Goal: Transaction & Acquisition: Book appointment/travel/reservation

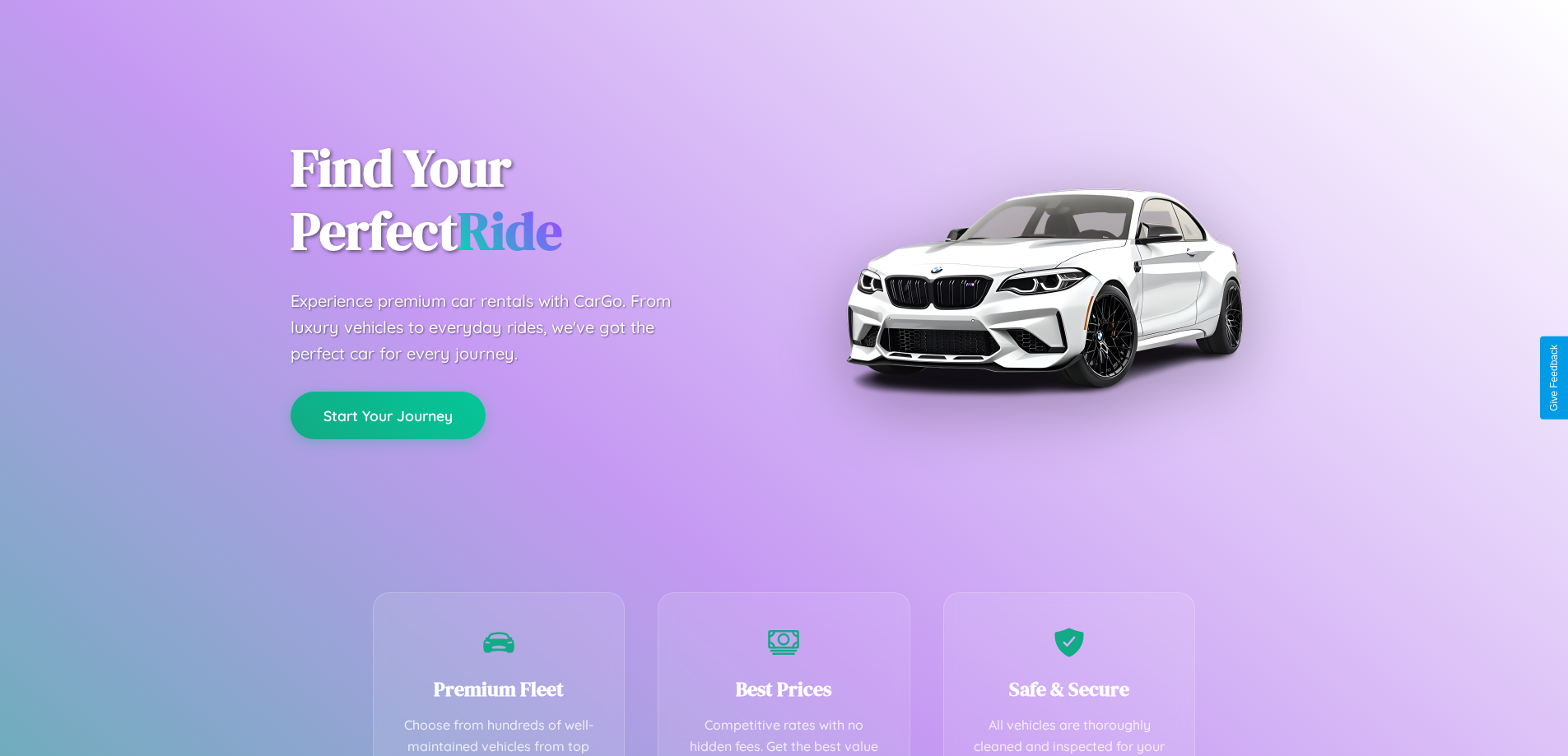
scroll to position [480, 0]
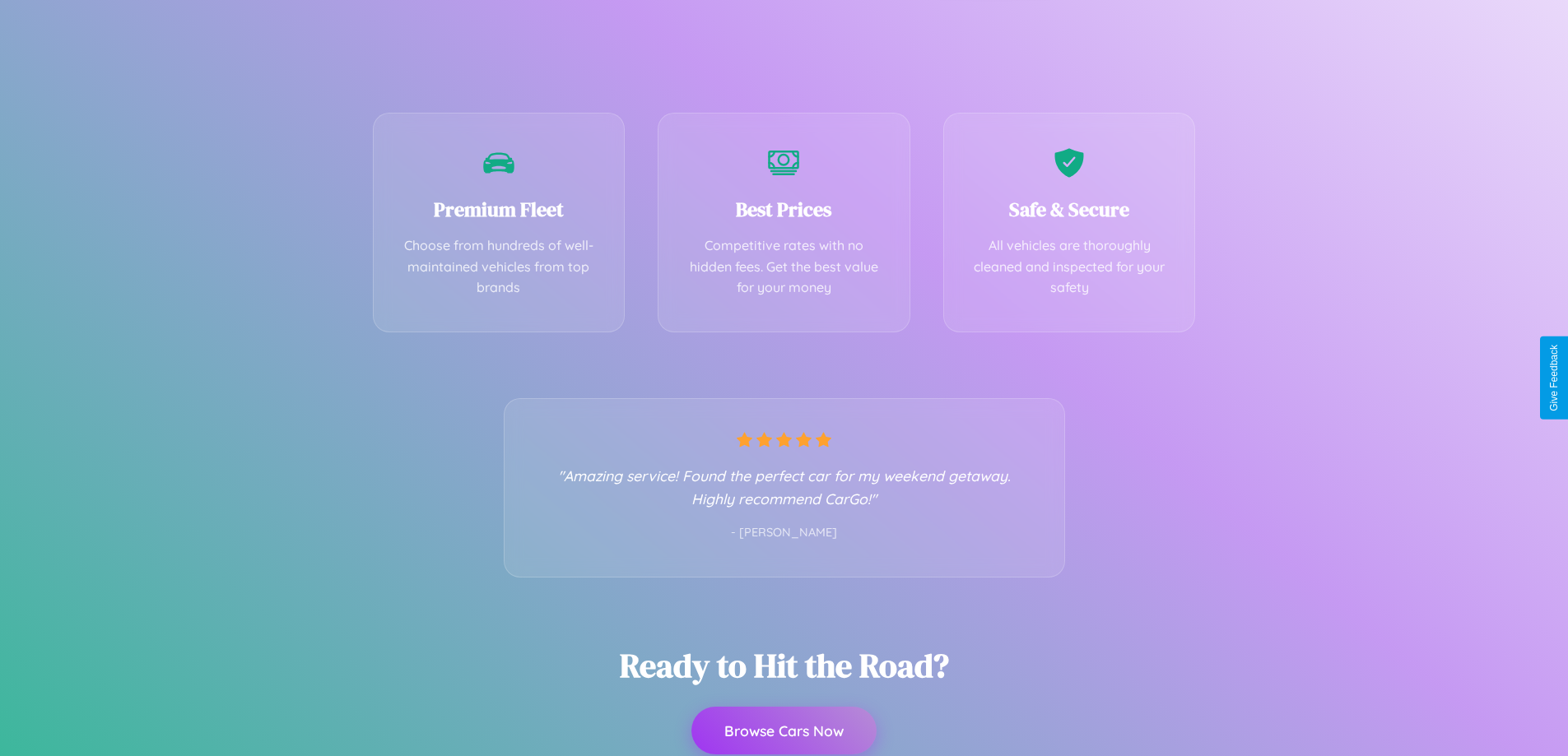
click at [784, 732] on button "Browse Cars Now" at bounding box center [784, 731] width 185 height 48
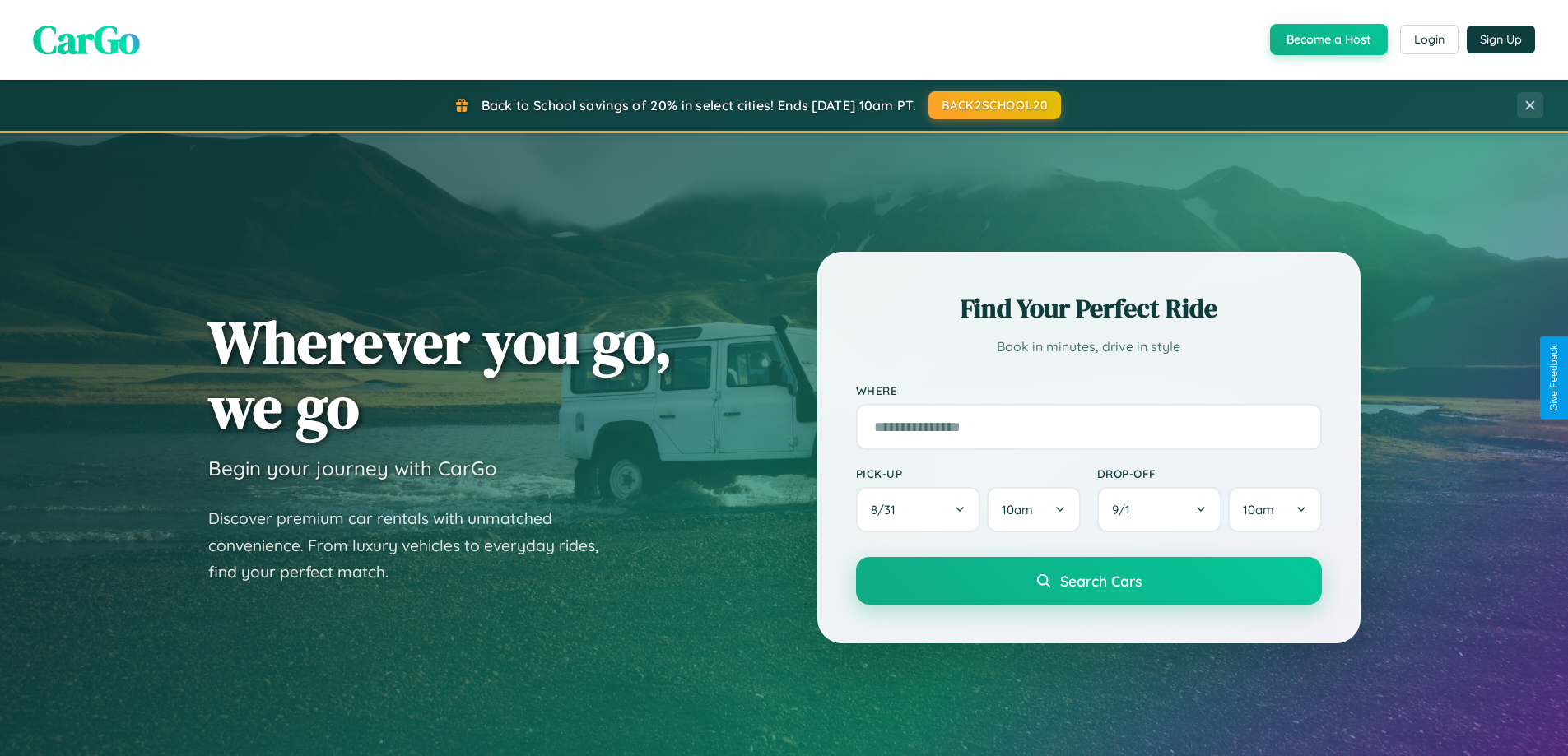
scroll to position [49, 0]
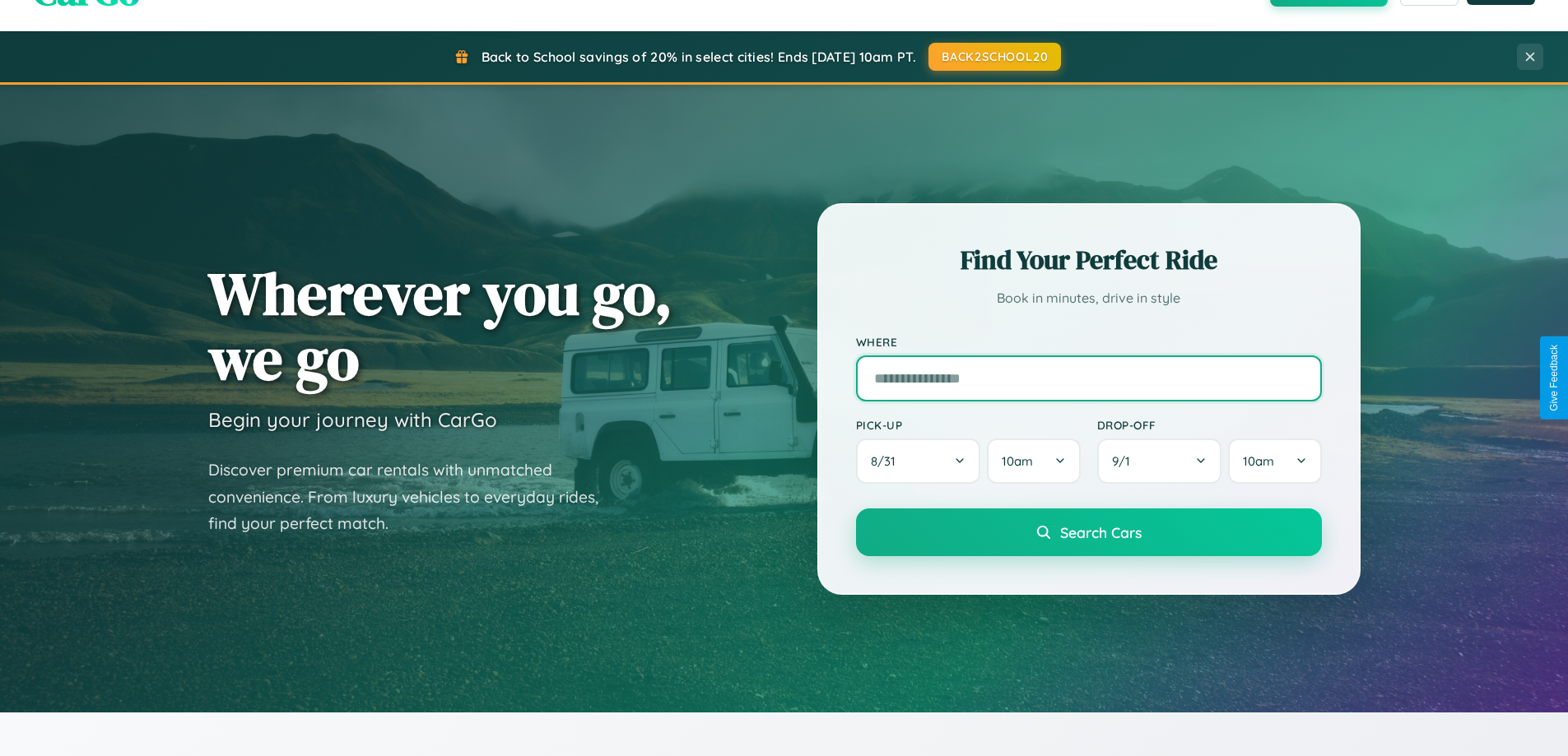
click at [1088, 378] on input "text" at bounding box center [1089, 378] width 466 height 46
type input "**********"
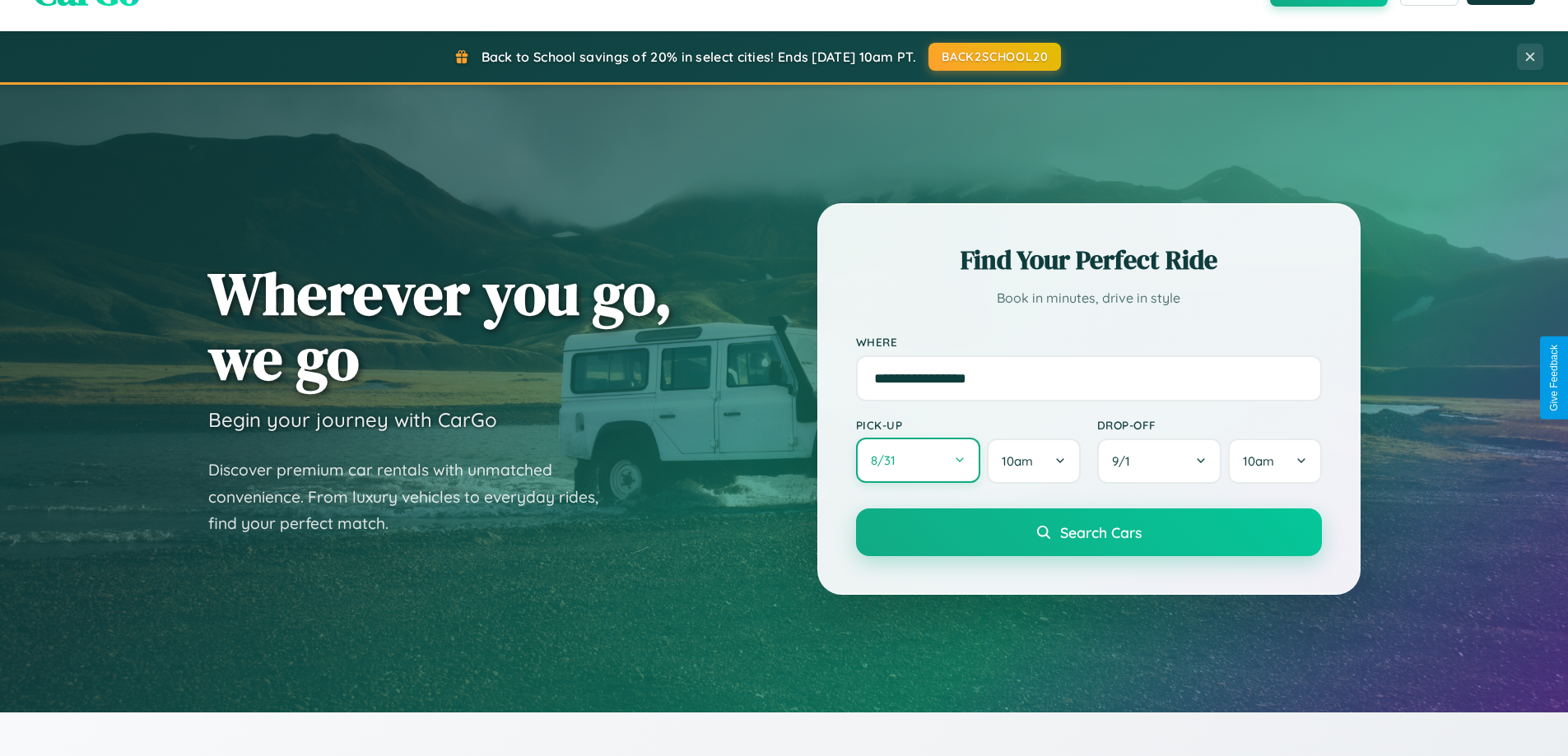
click at [918, 461] on button "8 / 31" at bounding box center [918, 461] width 125 height 45
select select "*"
select select "****"
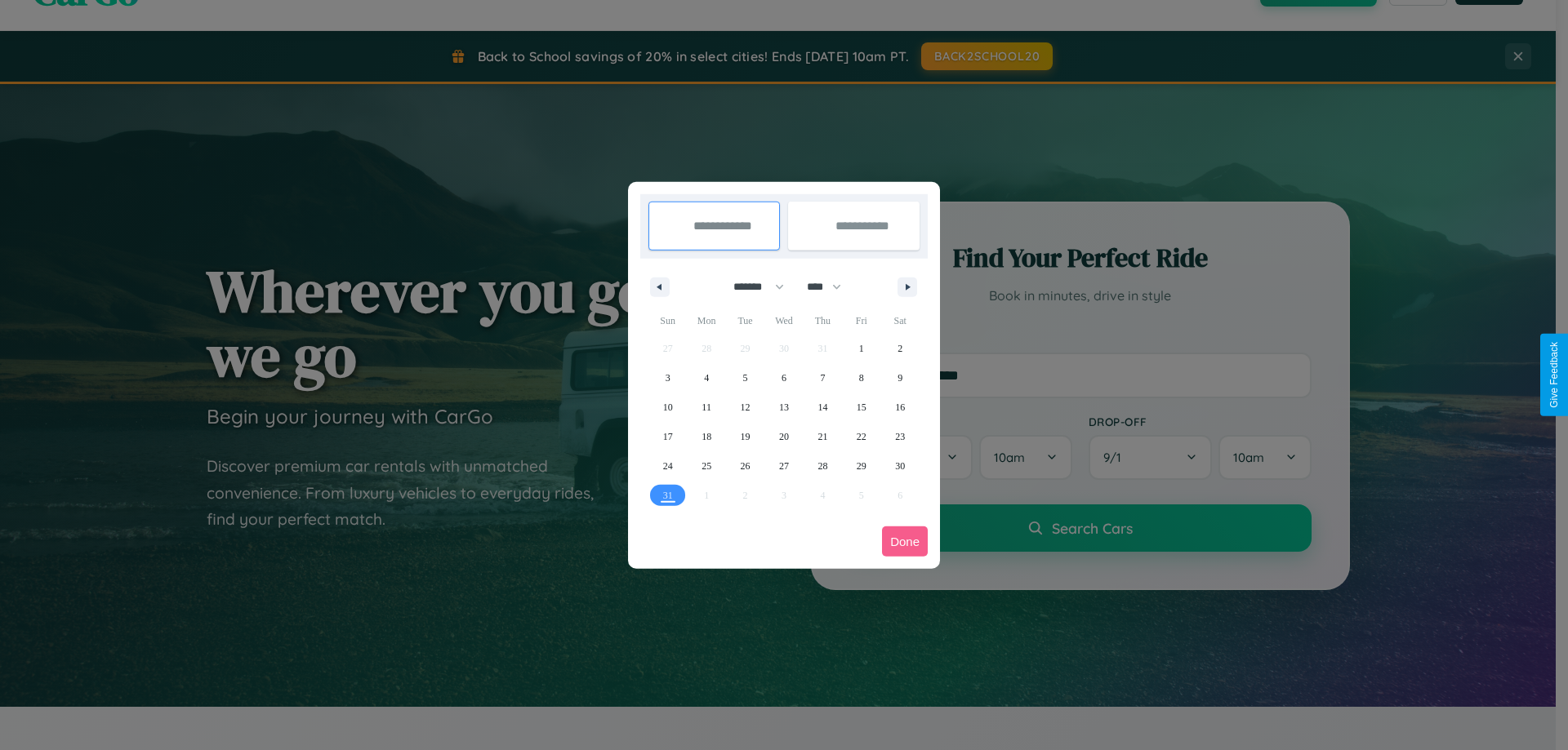
click at [751, 286] on select "******* ******** ***** ***** *** **** **** ****** ********* ******* ******** **…" at bounding box center [756, 287] width 70 height 27
select select "*"
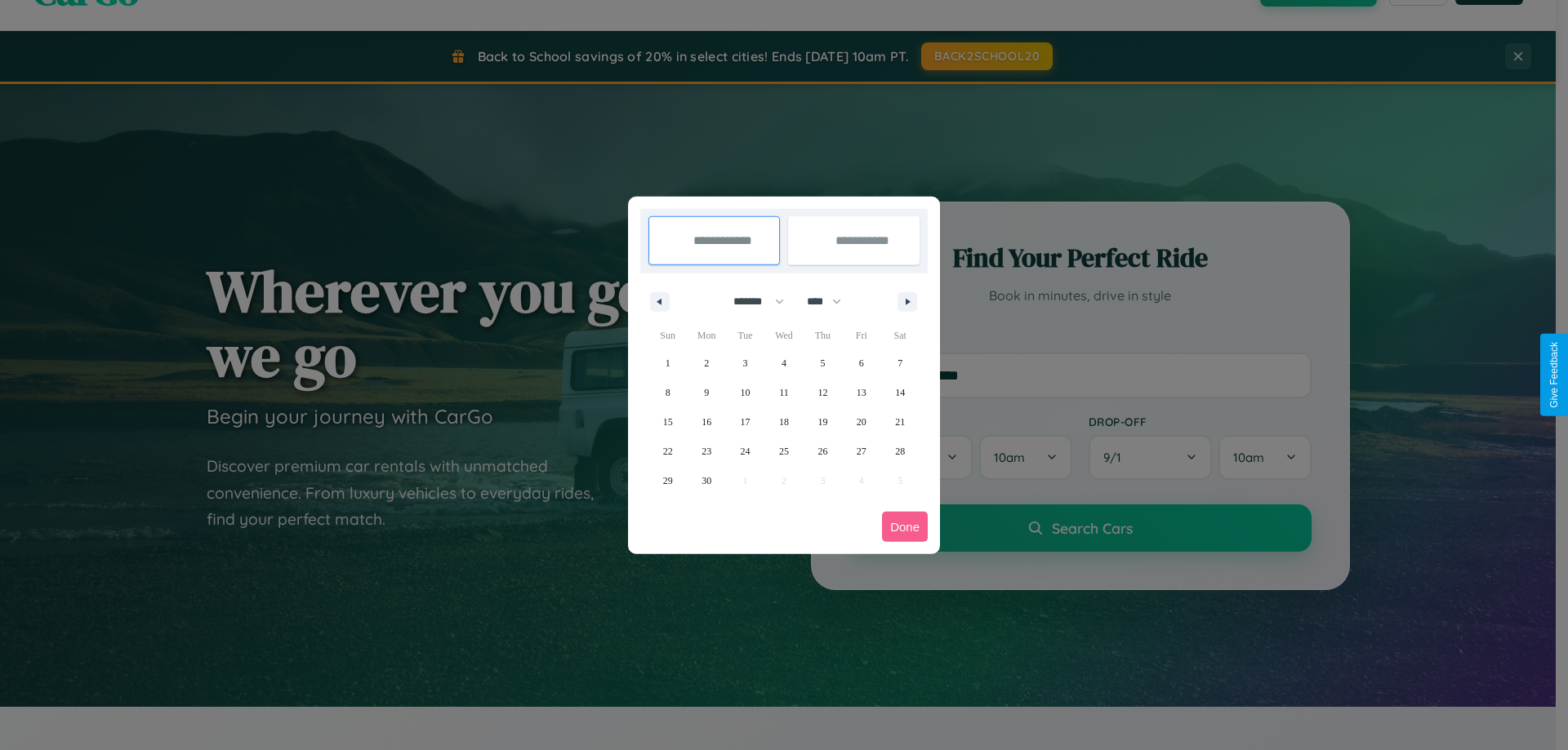
drag, startPoint x: 832, startPoint y: 302, endPoint x: 784, endPoint y: 327, distance: 54.1
click at [832, 302] on select "**** **** **** **** **** **** **** **** **** **** **** **** **** **** **** ****…" at bounding box center [823, 302] width 49 height 27
select select "****"
click at [706, 363] on span "1" at bounding box center [705, 363] width 5 height 29
type input "**********"
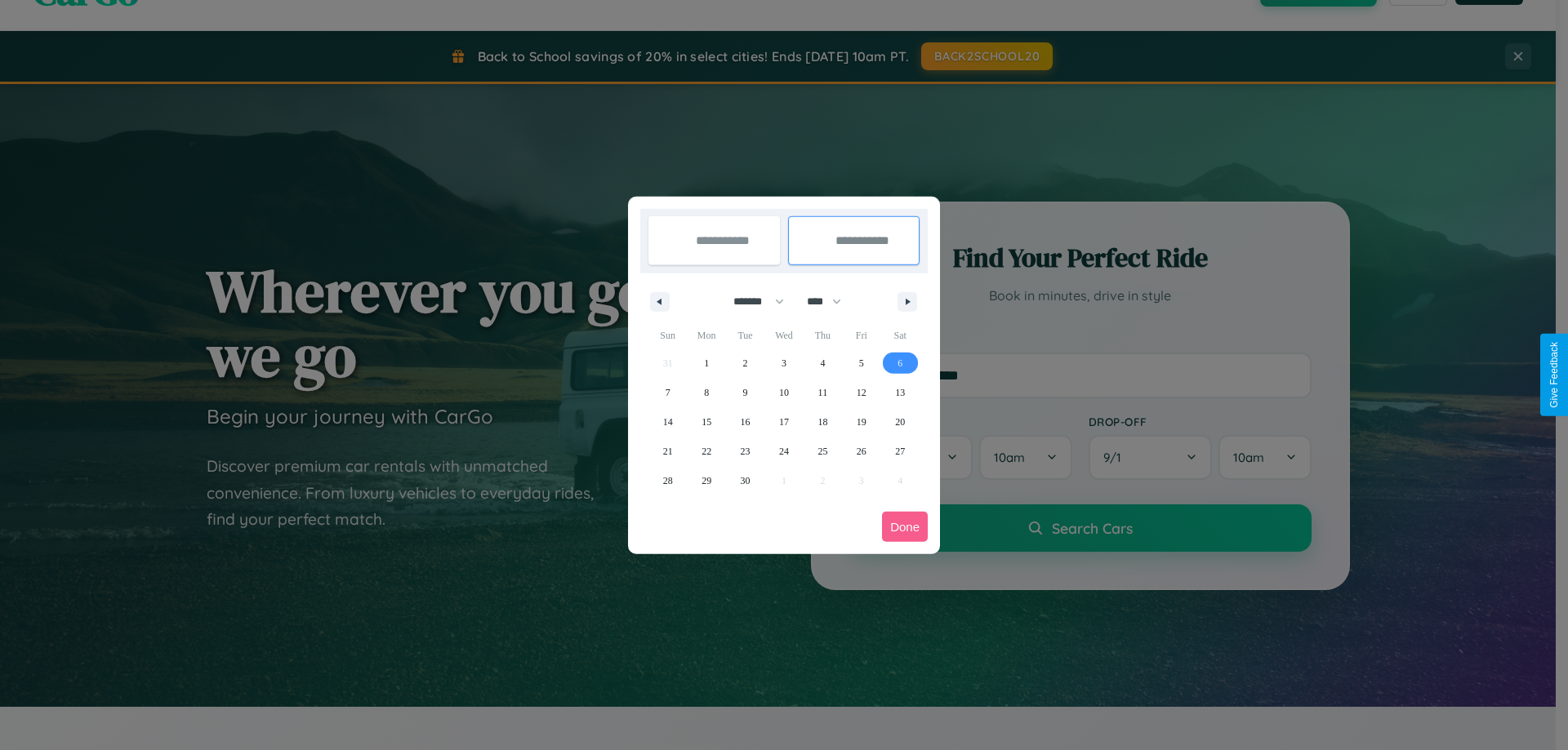
click at [899, 363] on span "6" at bounding box center [899, 363] width 5 height 29
type input "**********"
click at [904, 527] on button "Done" at bounding box center [904, 527] width 46 height 30
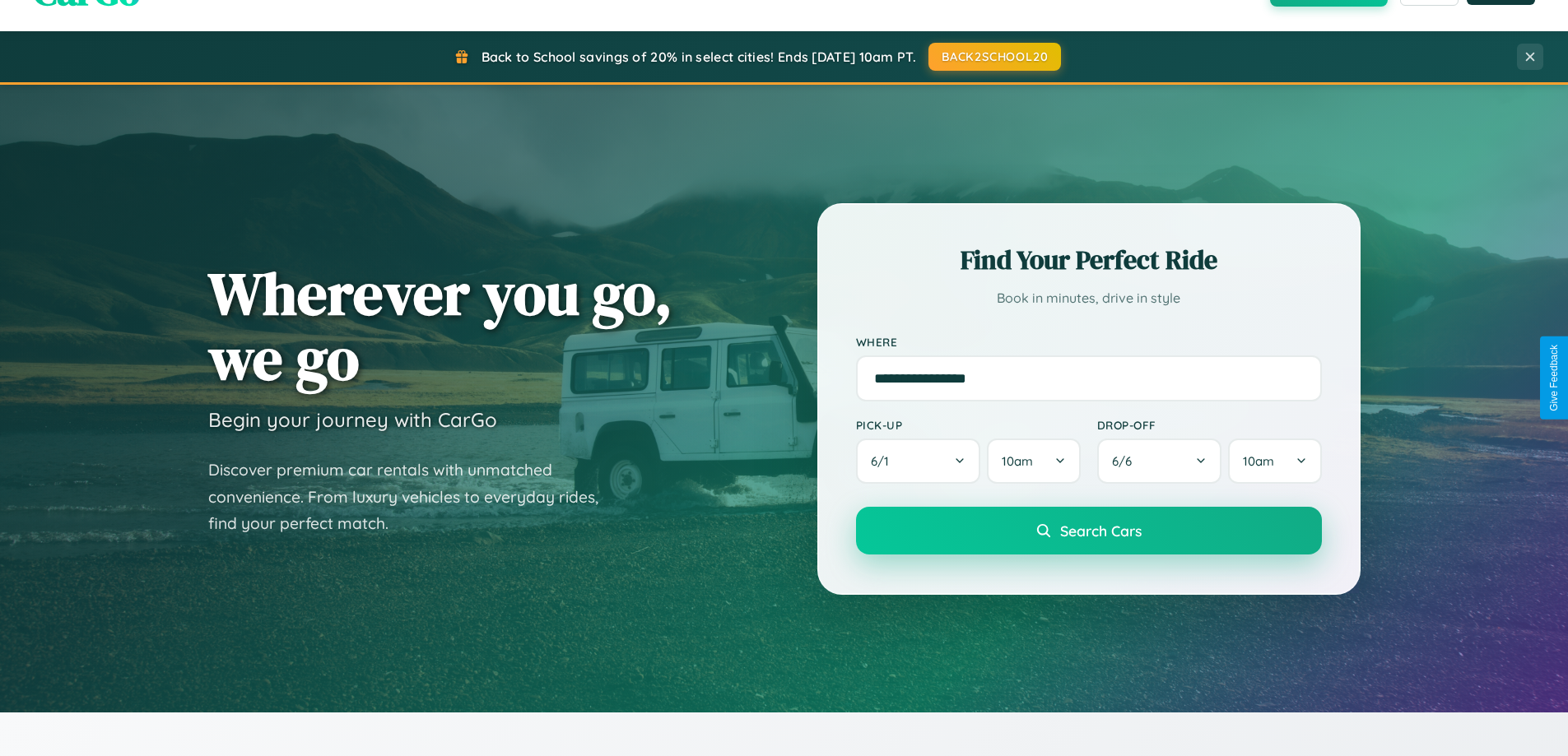
click at [1088, 531] on span "Search Cars" at bounding box center [1100, 530] width 81 height 19
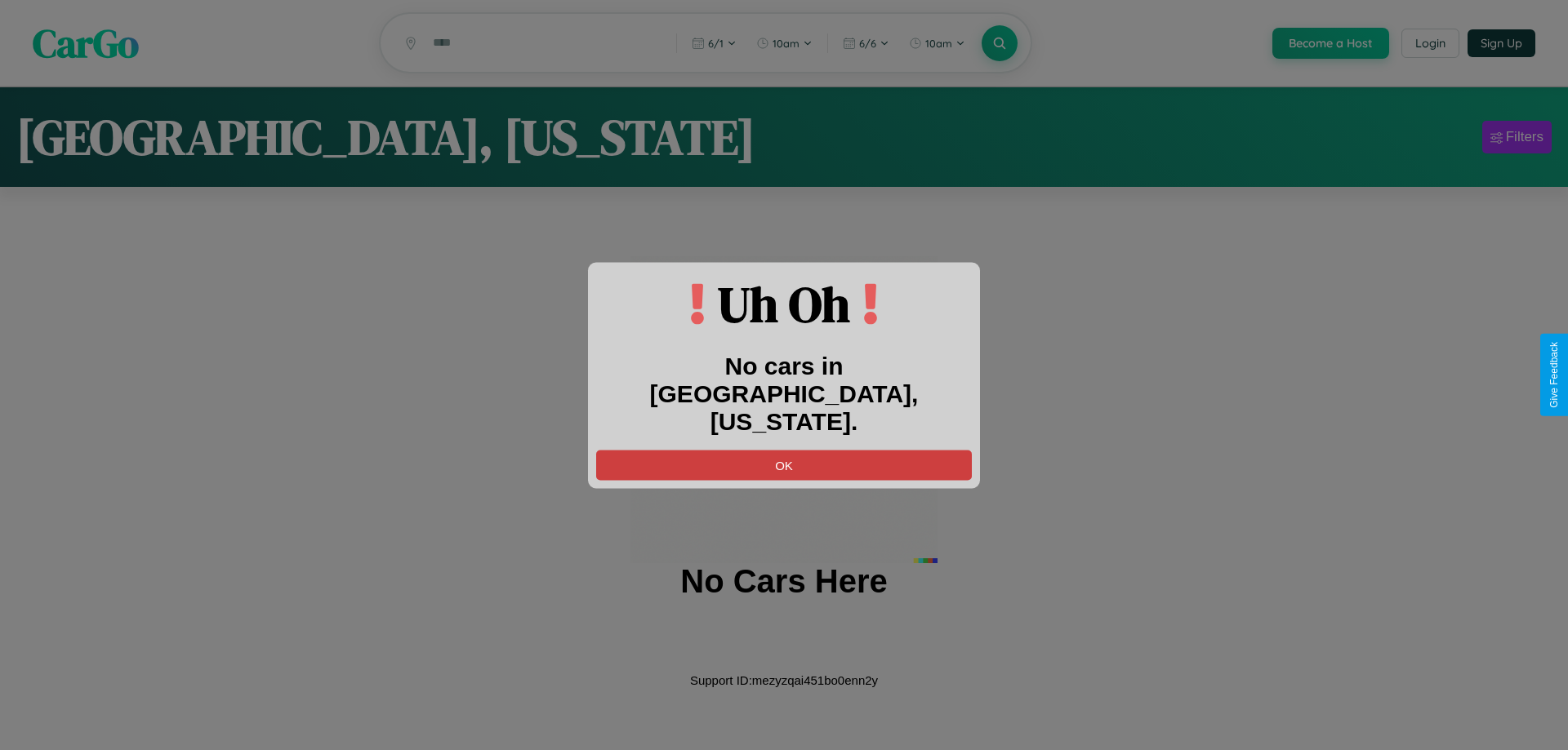
click at [784, 450] on button "OK" at bounding box center [783, 465] width 376 height 30
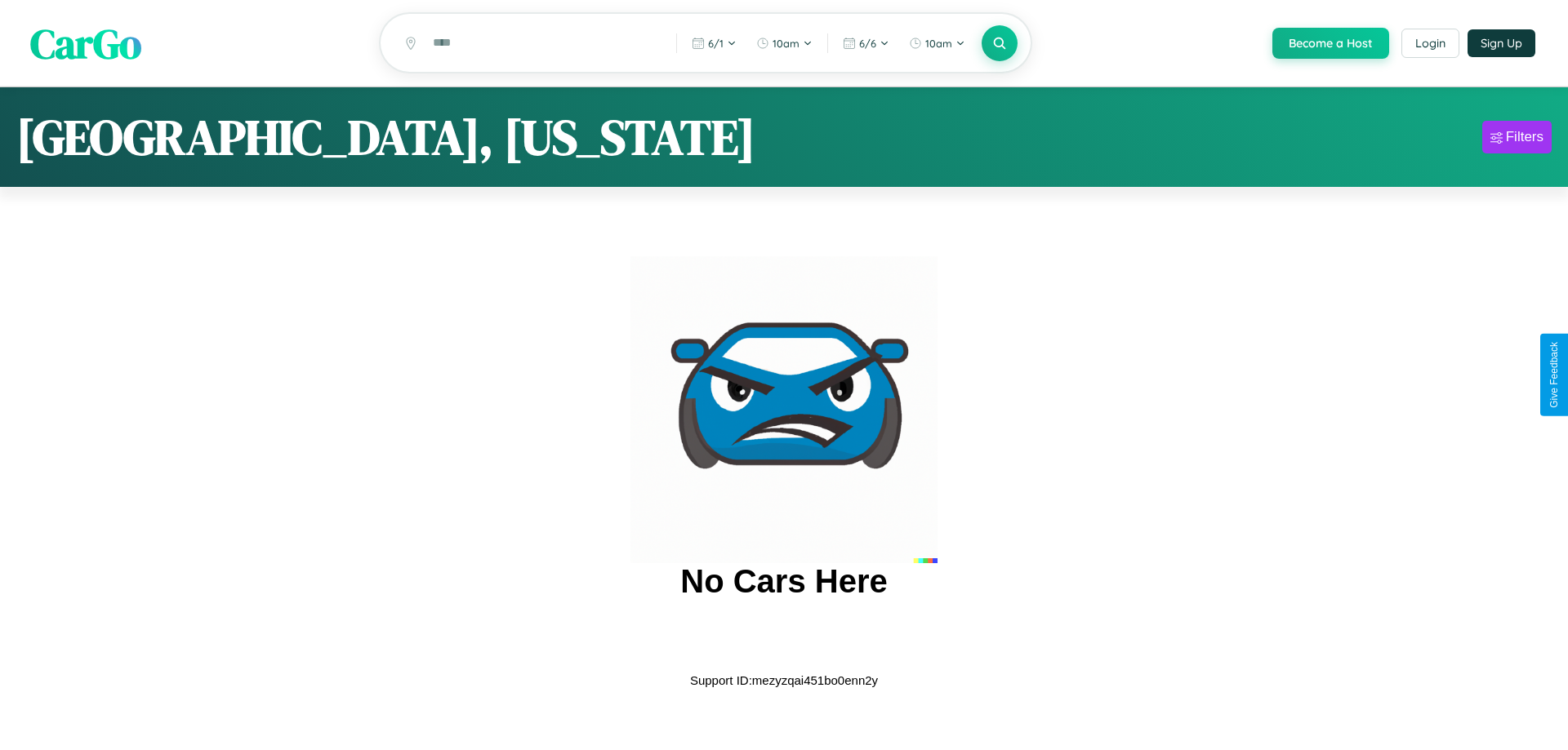
click at [85, 44] on span "CarGo" at bounding box center [85, 43] width 111 height 56
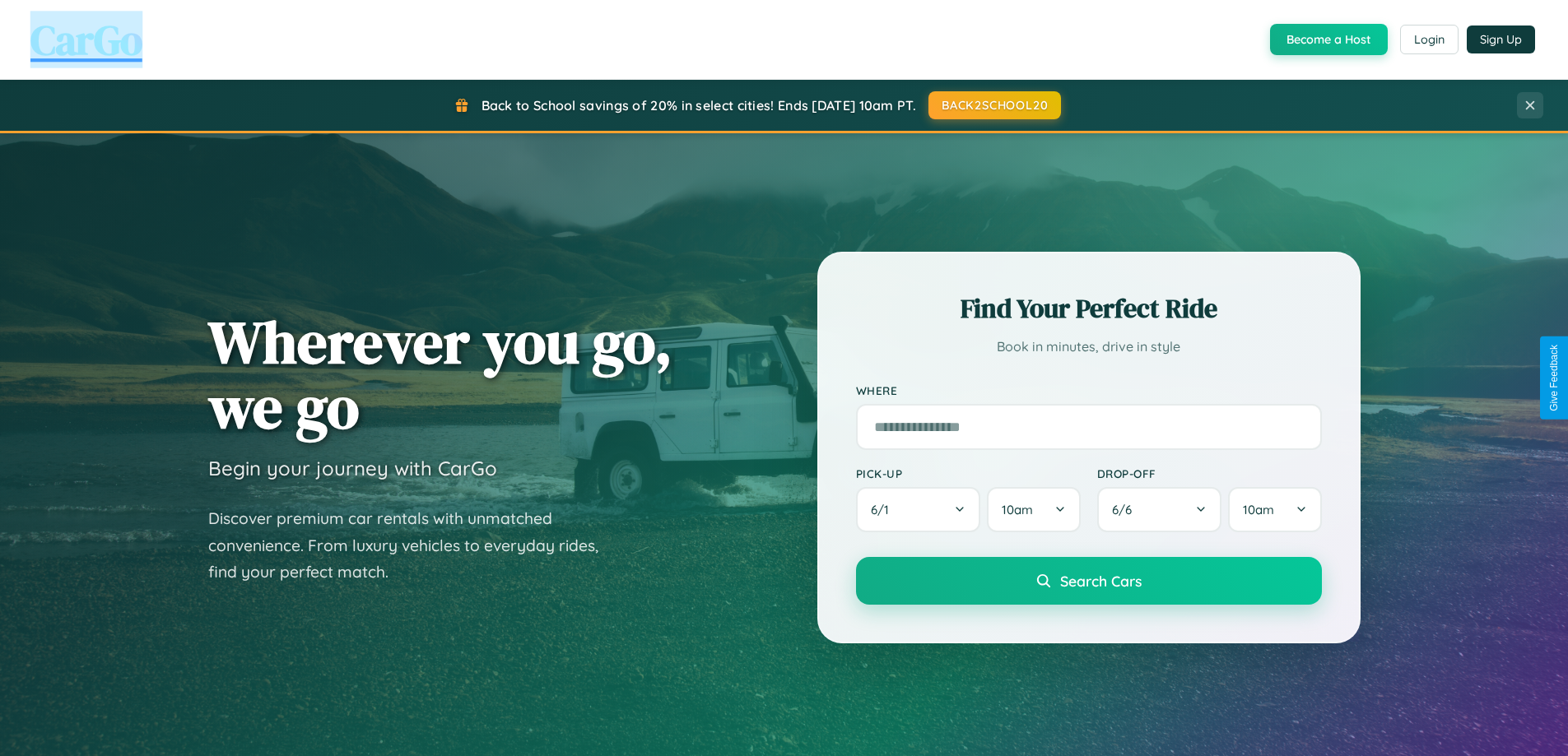
scroll to position [709, 0]
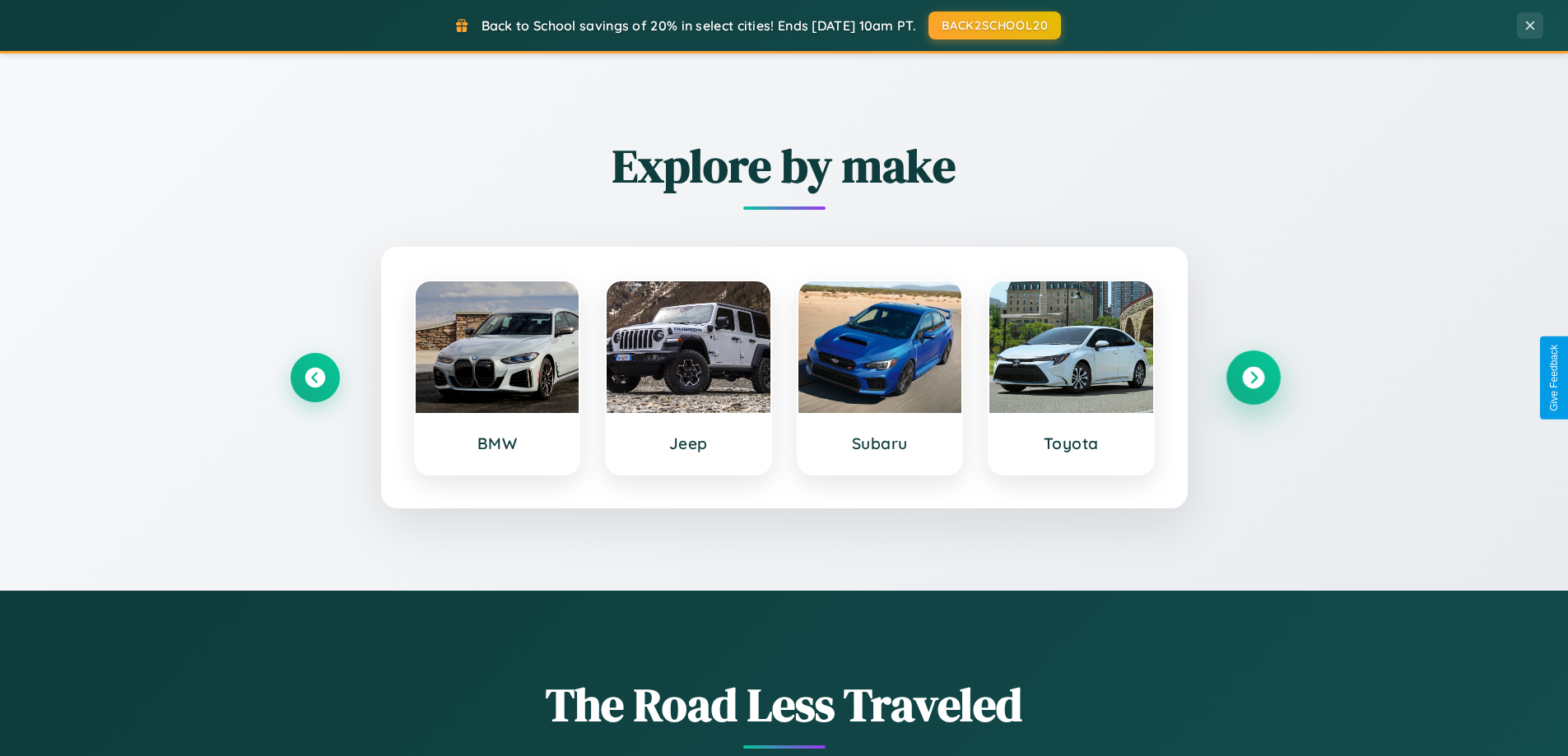
click at [1253, 378] on icon at bounding box center [1253, 378] width 22 height 22
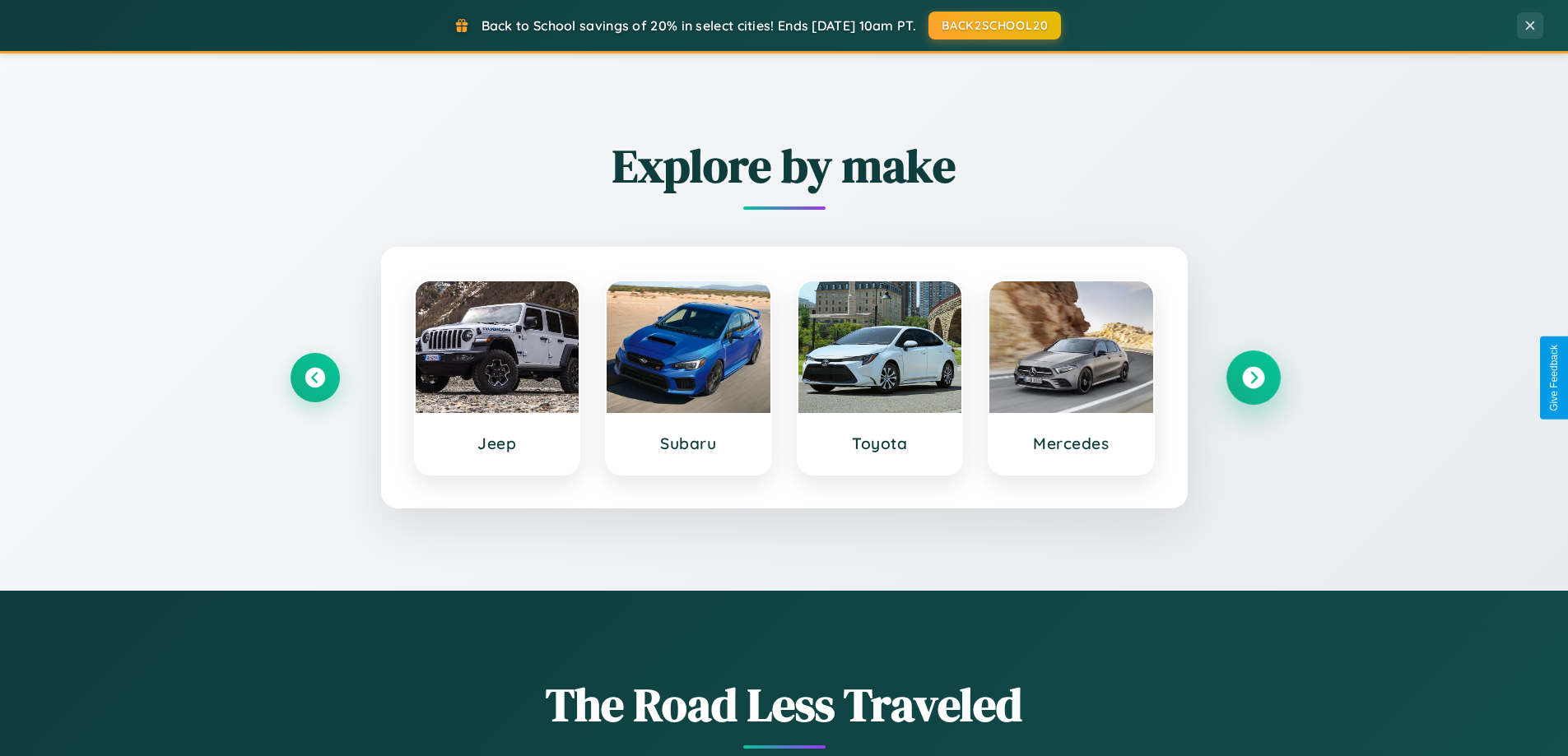
click at [1253, 378] on icon at bounding box center [1253, 378] width 22 height 22
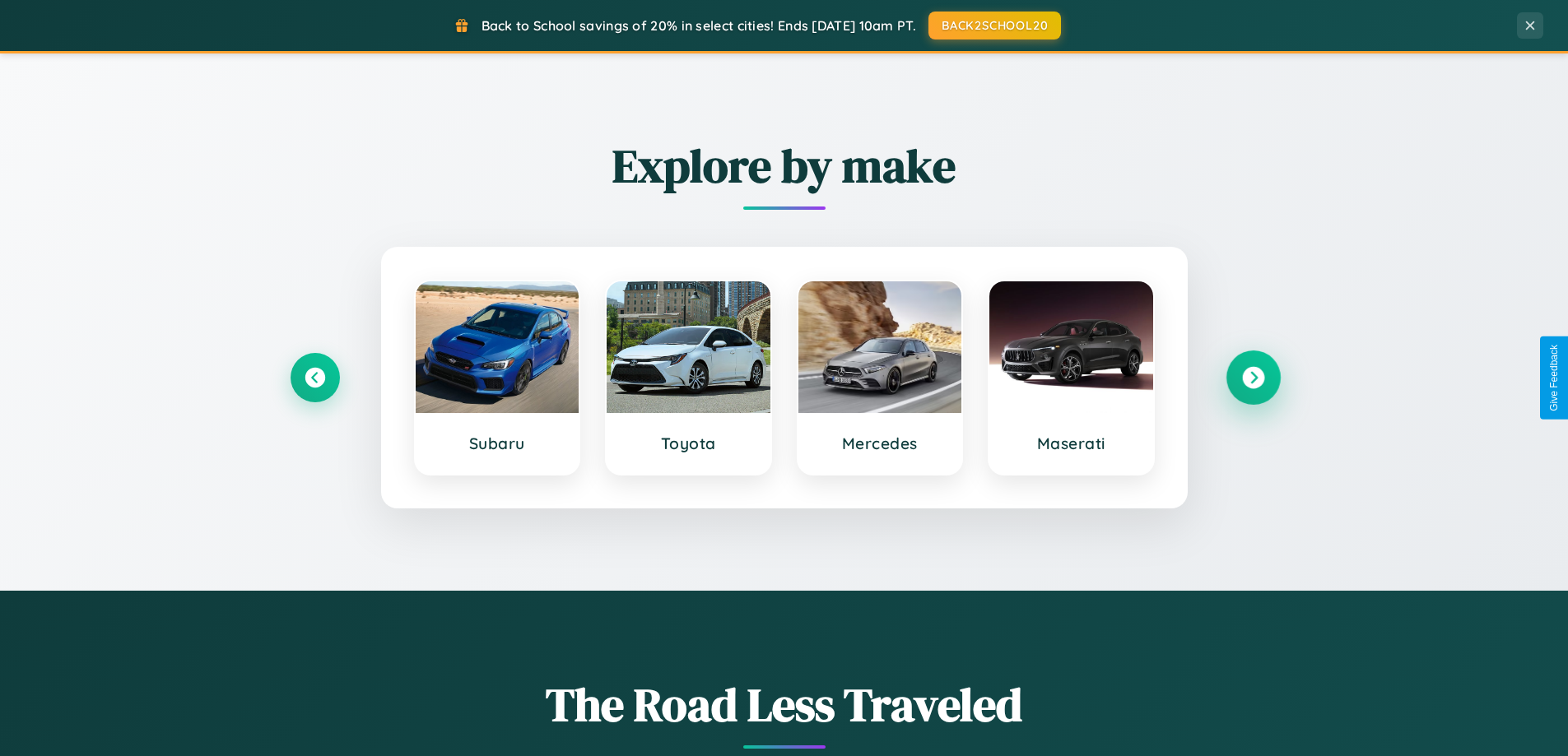
click at [1253, 378] on icon at bounding box center [1253, 378] width 22 height 22
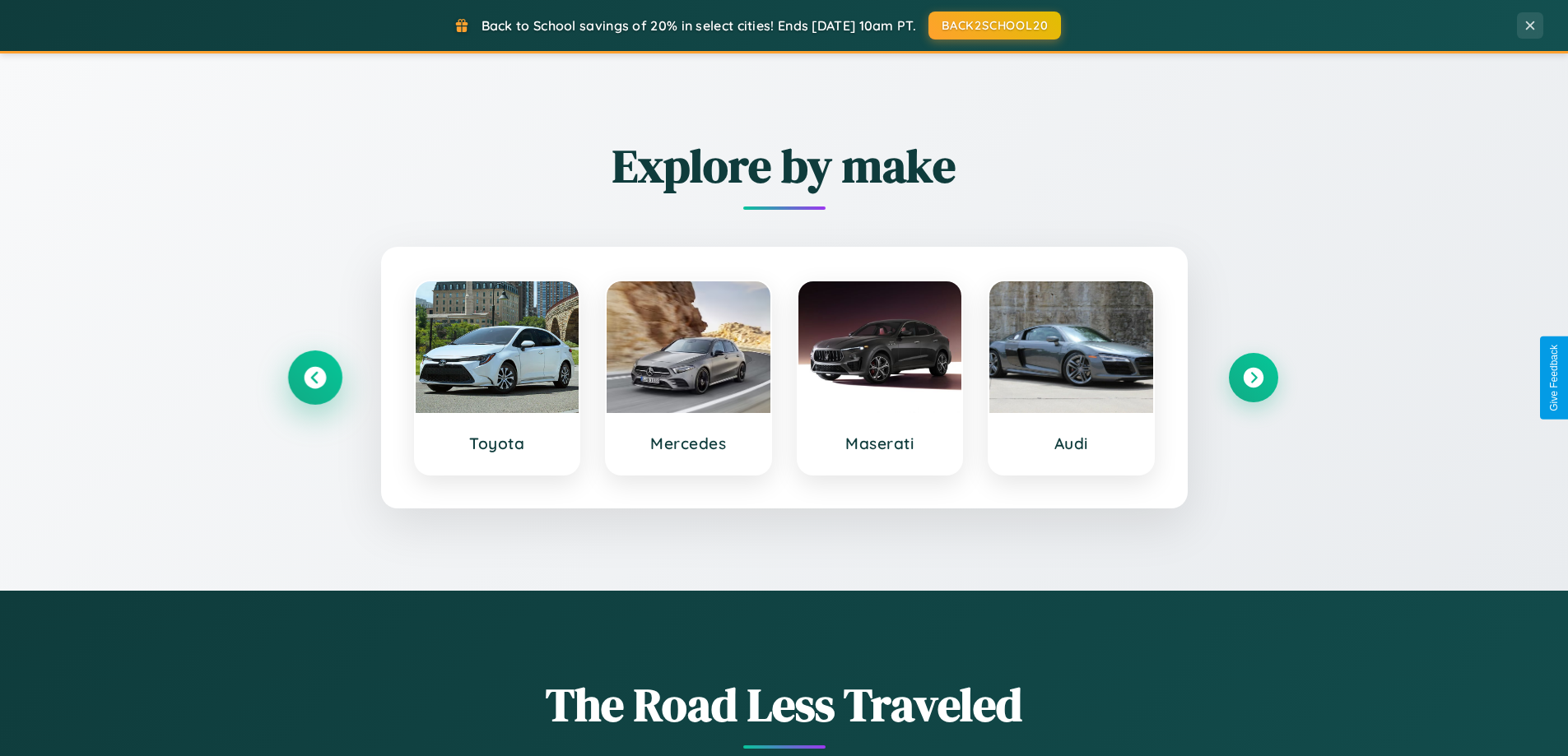
click at [314, 378] on icon at bounding box center [315, 378] width 22 height 22
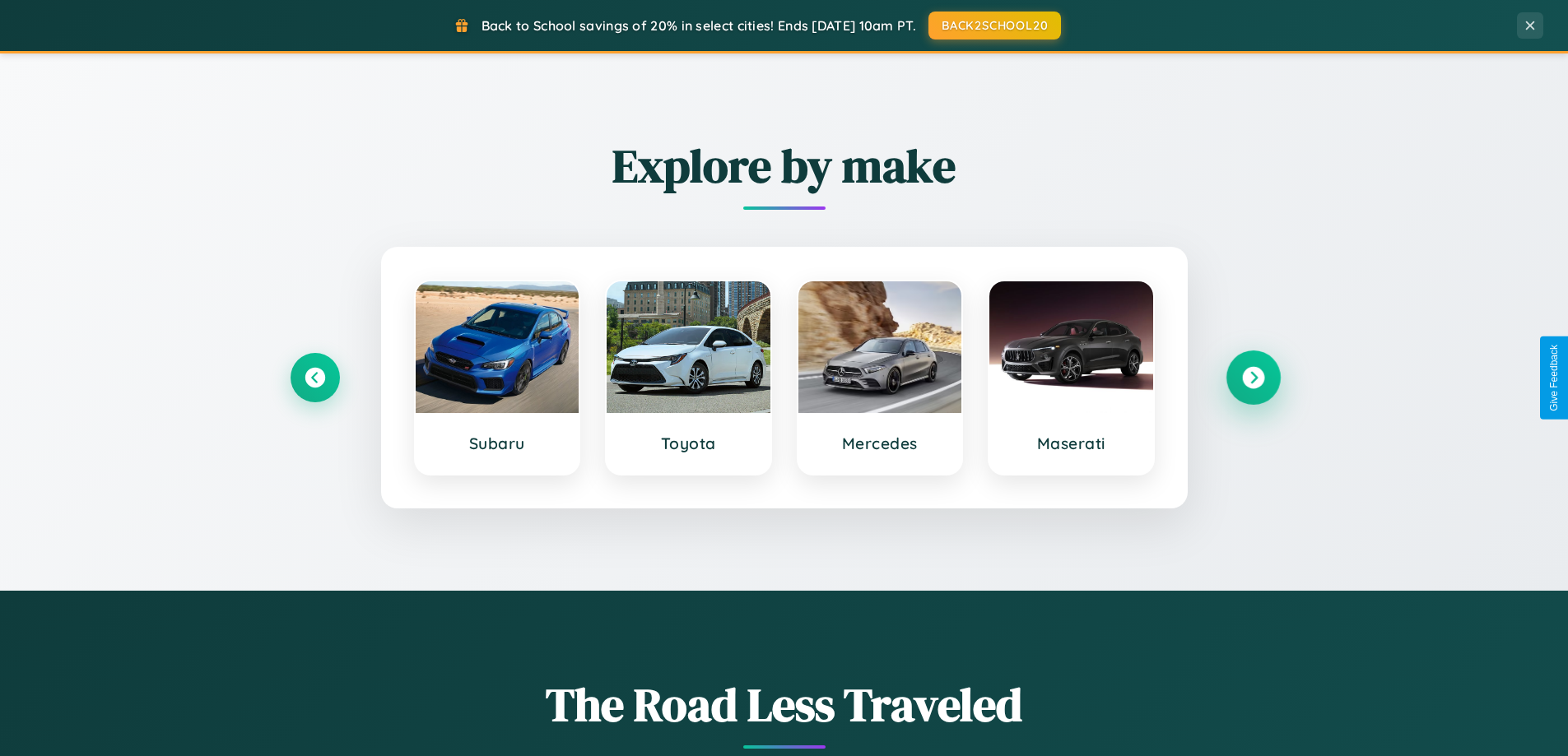
click at [1253, 378] on icon at bounding box center [1253, 378] width 22 height 22
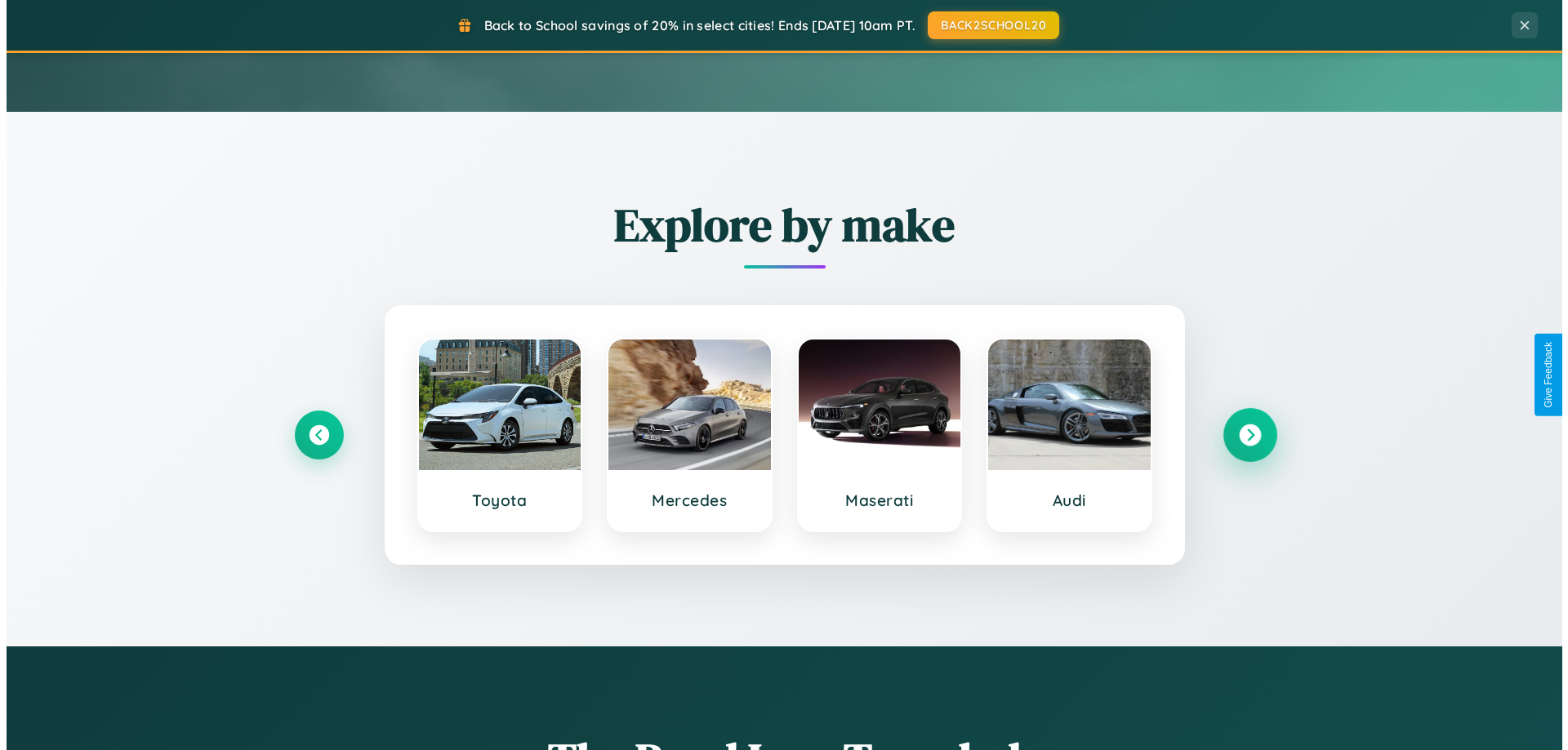
scroll to position [0, 0]
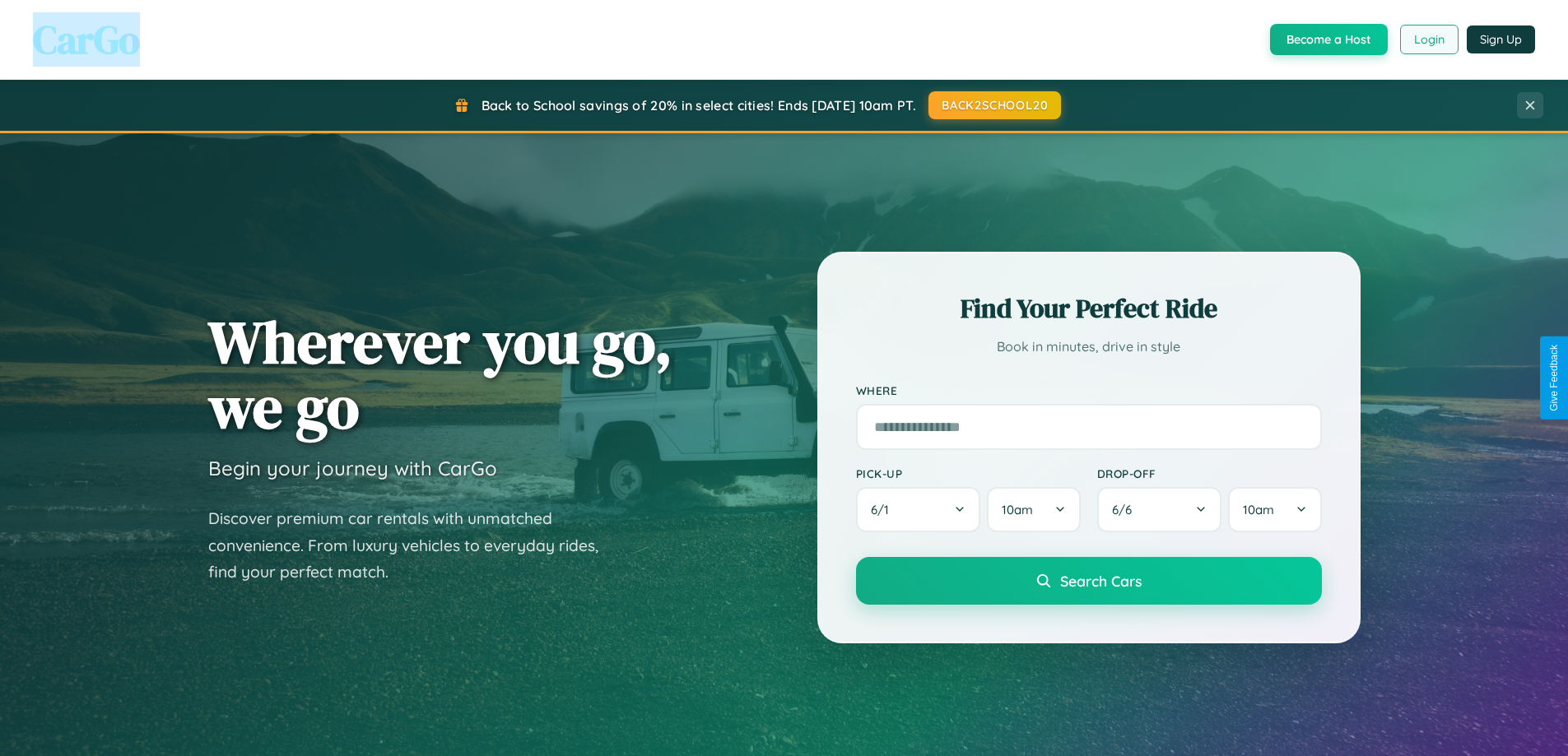
click at [1428, 39] on button "Login" at bounding box center [1429, 39] width 59 height 29
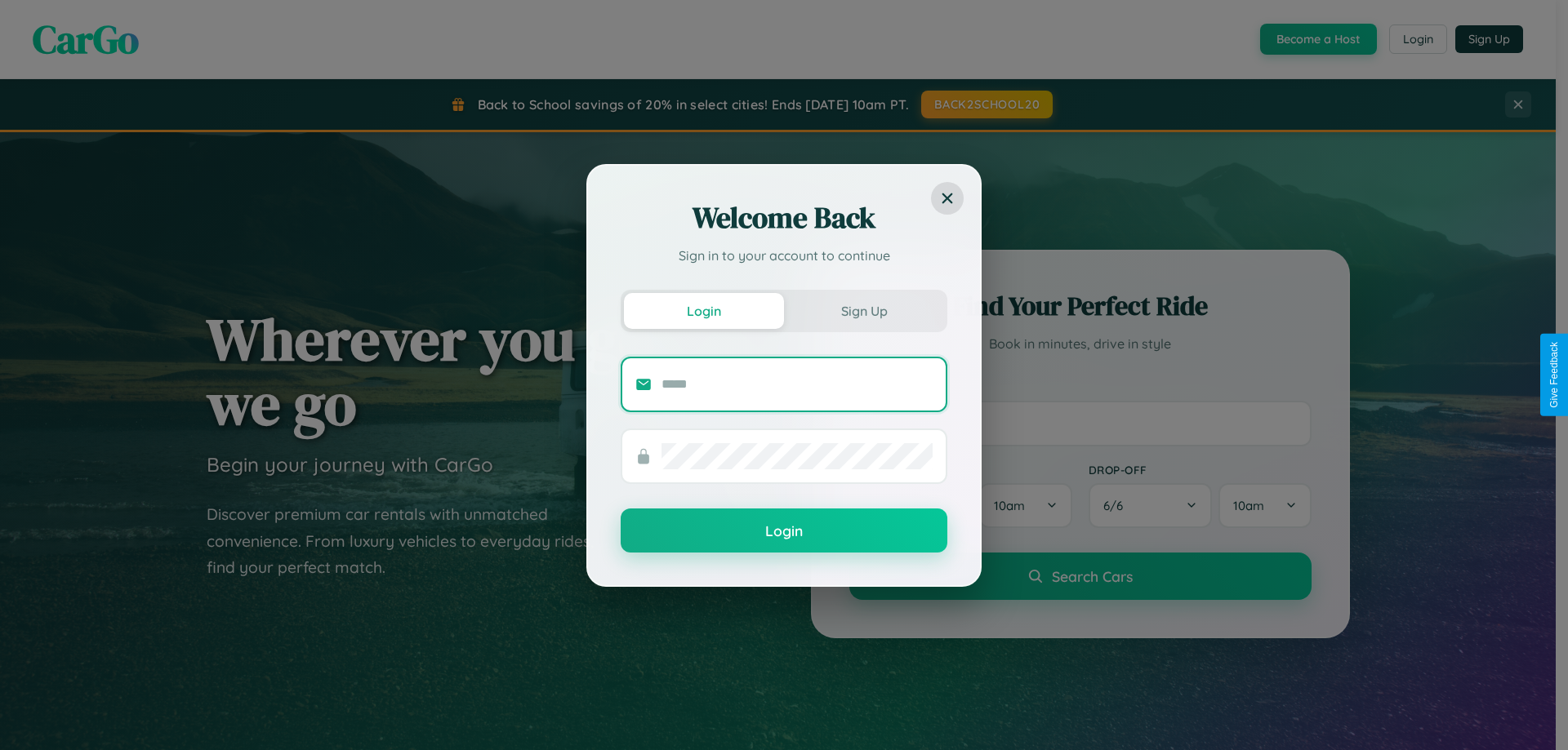
click at [797, 383] on input "text" at bounding box center [797, 384] width 271 height 26
type input "**********"
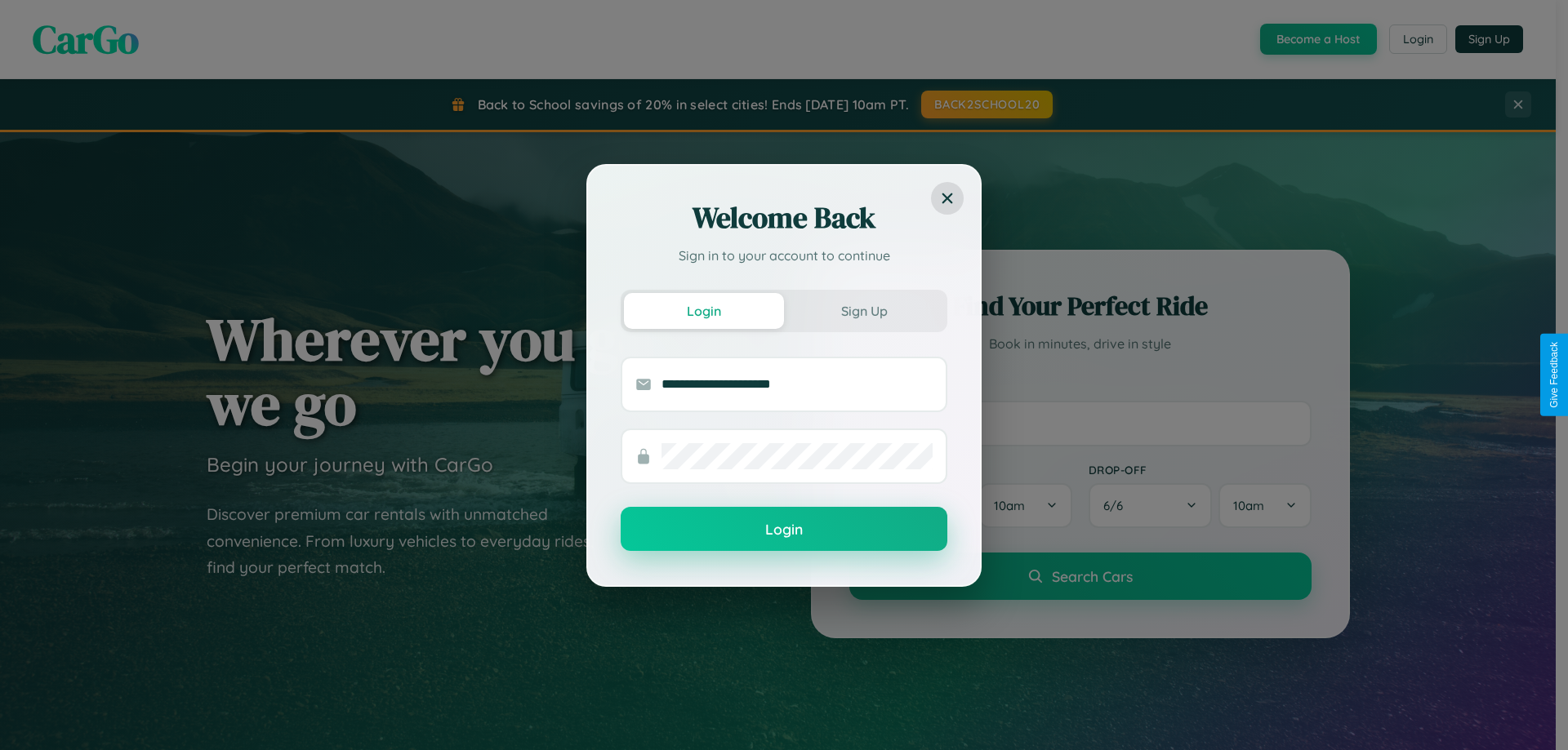
click at [784, 530] on button "Login" at bounding box center [784, 529] width 327 height 44
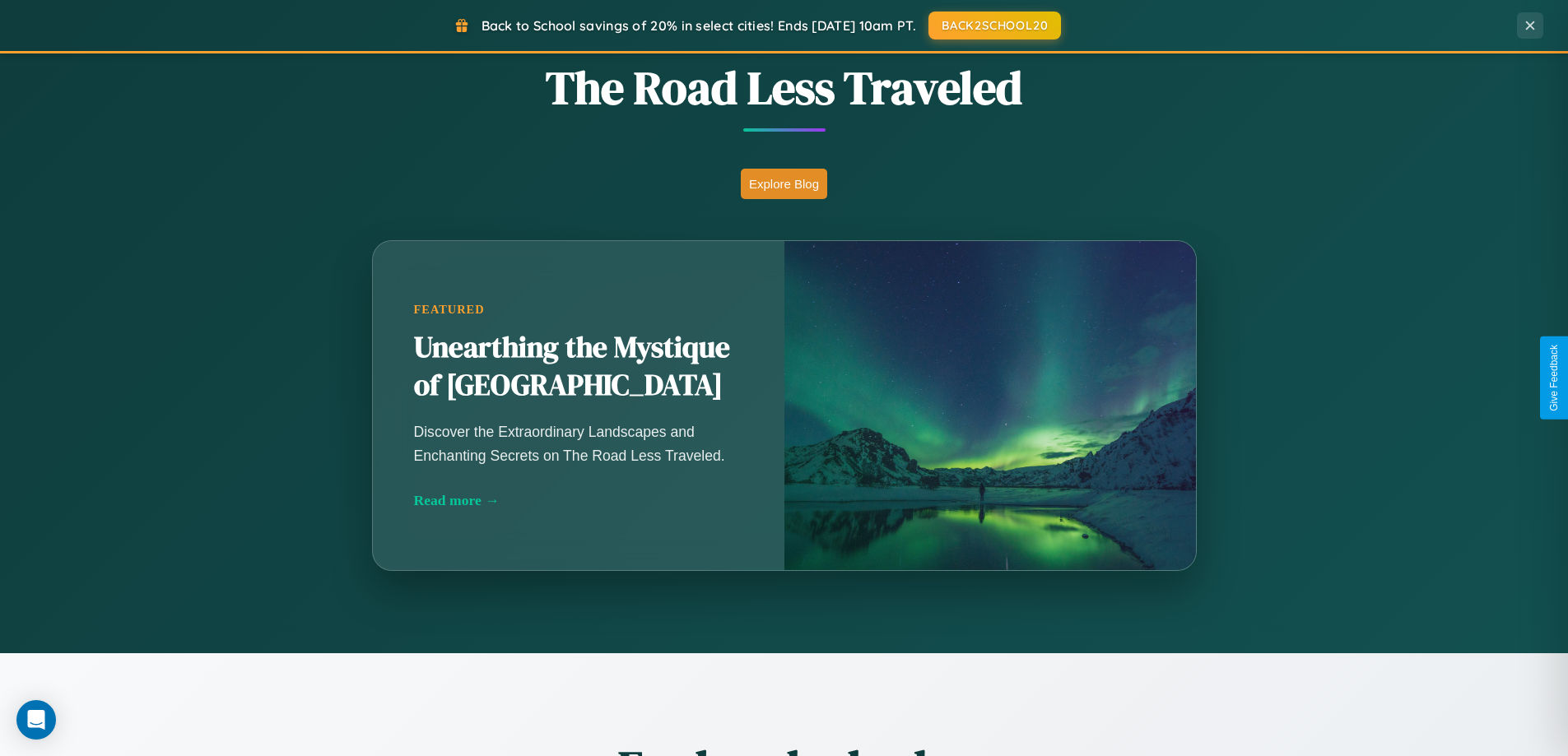
scroll to position [3167, 0]
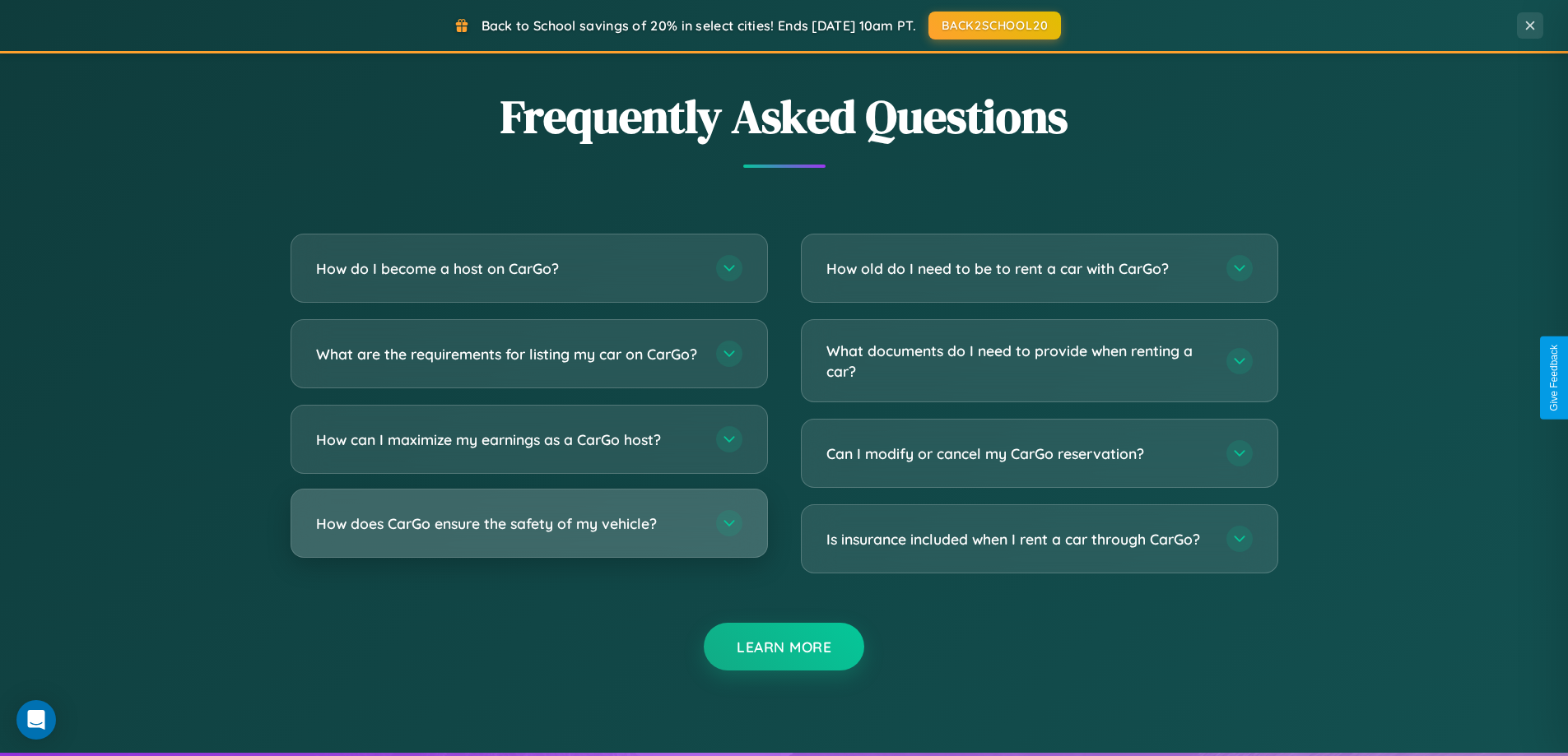
click at [528, 534] on h3 "How does CarGo ensure the safety of my vehicle?" at bounding box center [508, 523] width 383 height 21
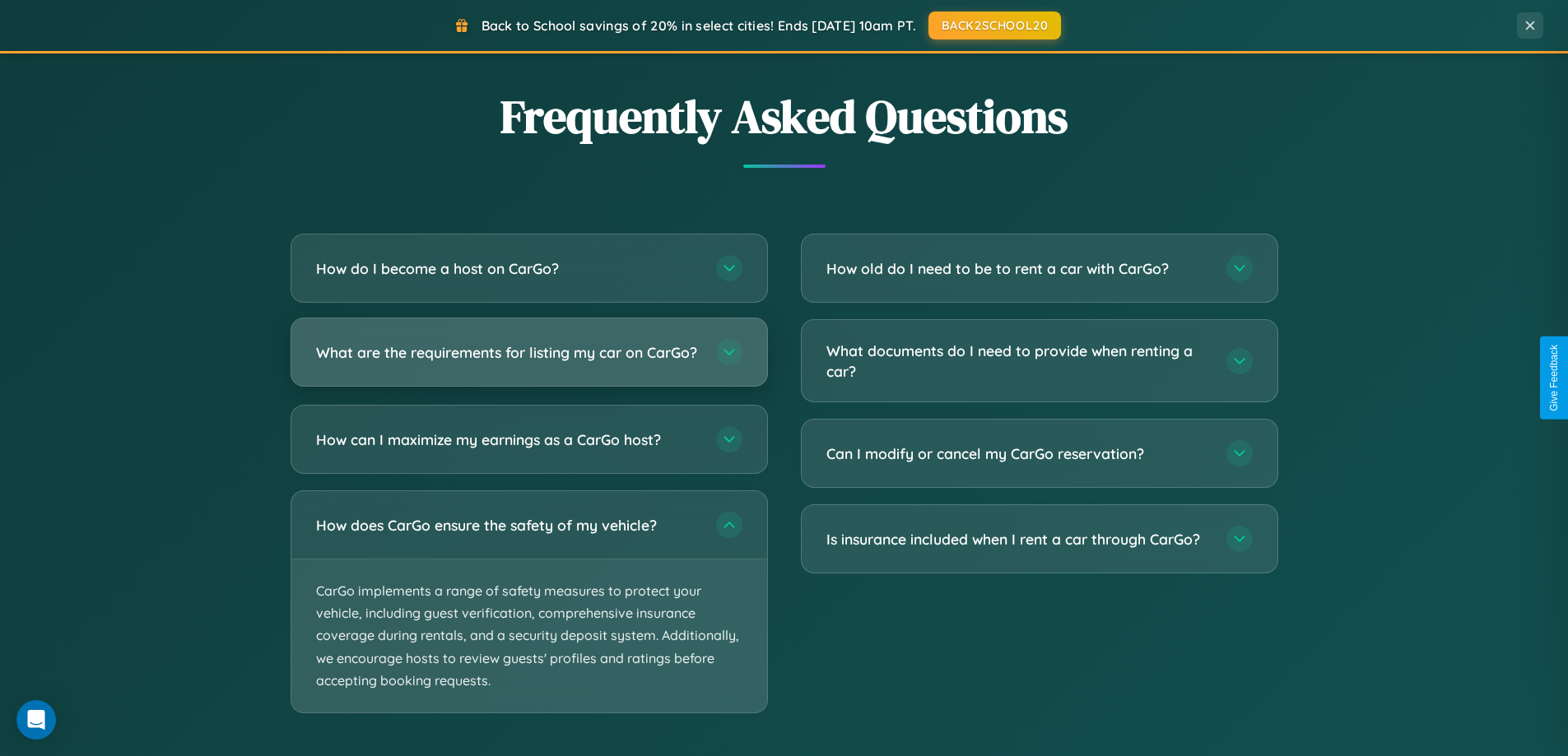
click at [528, 361] on h3 "What are the requirements for listing my car on CarGo?" at bounding box center [508, 352] width 383 height 21
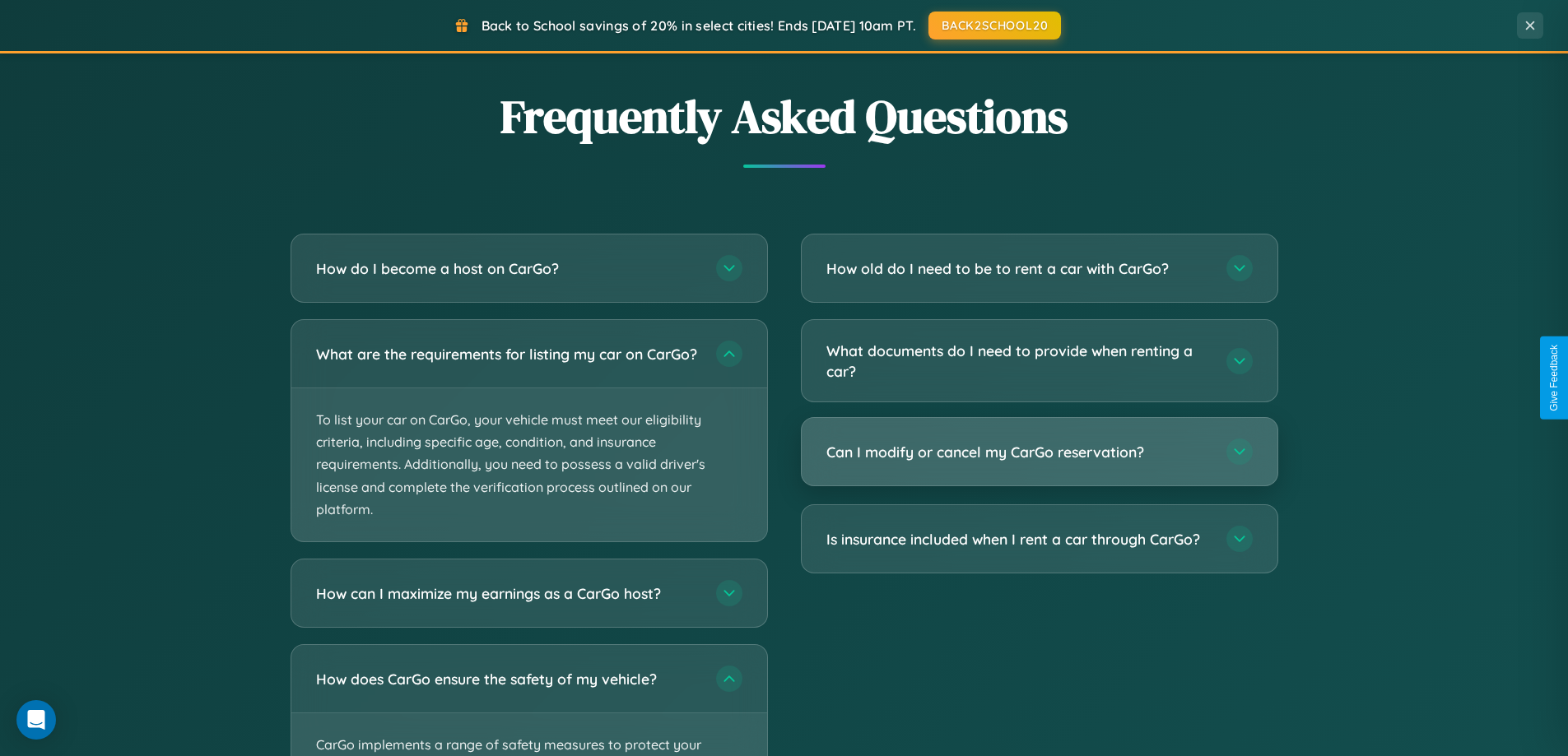
click at [1039, 453] on h3 "Can I modify or cancel my CarGo reservation?" at bounding box center [1018, 452] width 383 height 21
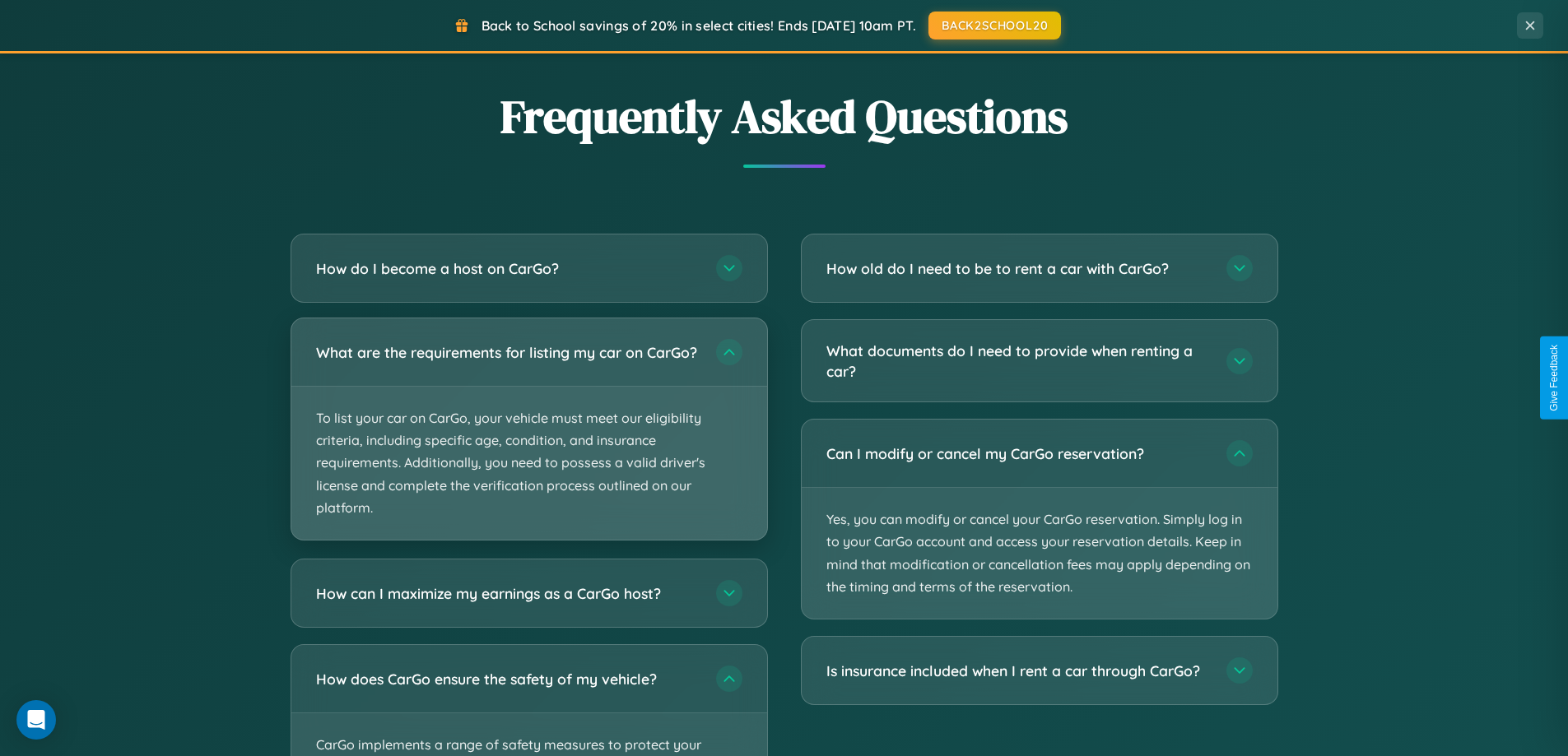
click at [528, 438] on p "To list your car on CarGo, your vehicle must meet our eligibility criteria, inc…" at bounding box center [529, 463] width 475 height 154
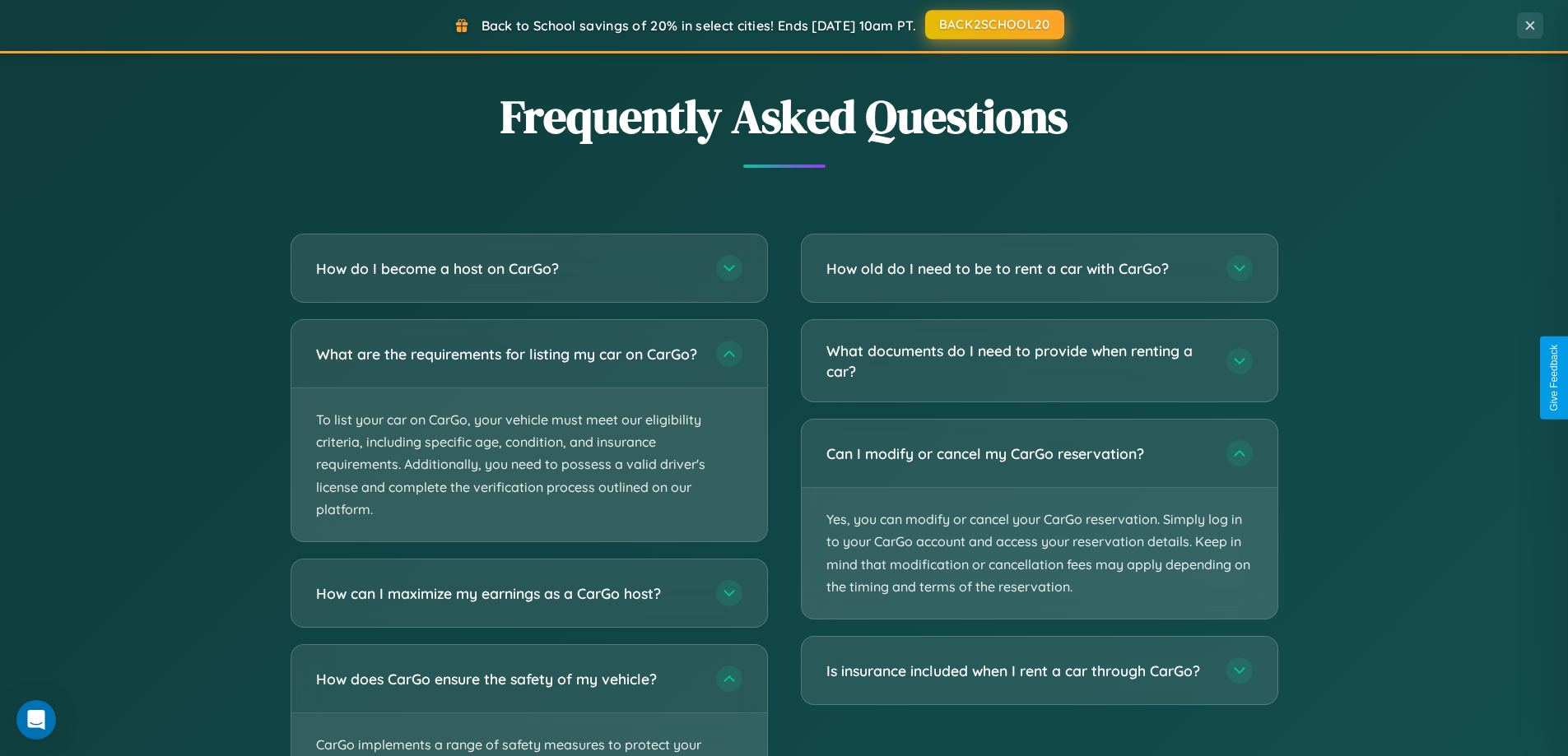
click at [994, 24] on button "BACK2SCHOOL20" at bounding box center [995, 24] width 139 height 29
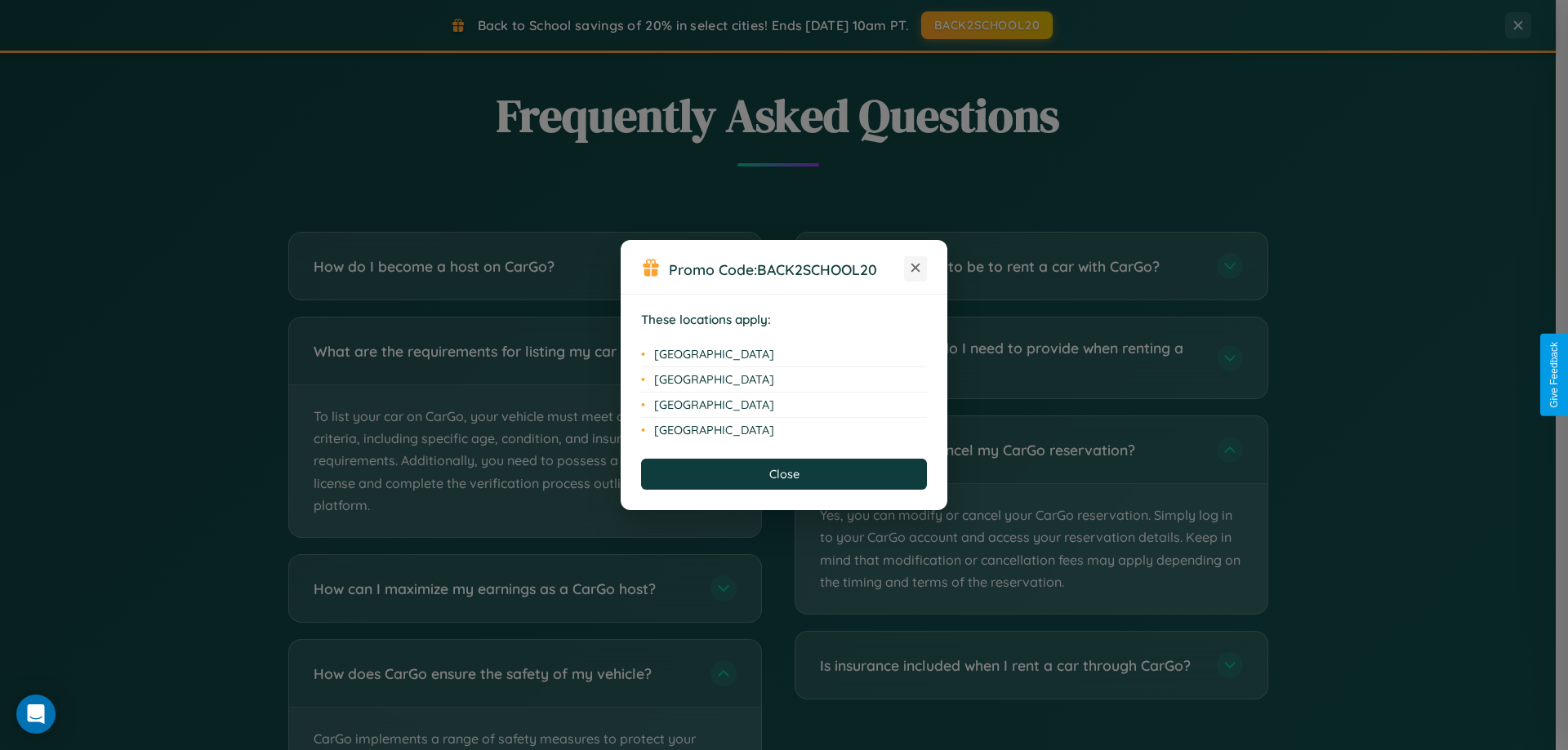
click at [915, 269] on icon at bounding box center [915, 268] width 9 height 9
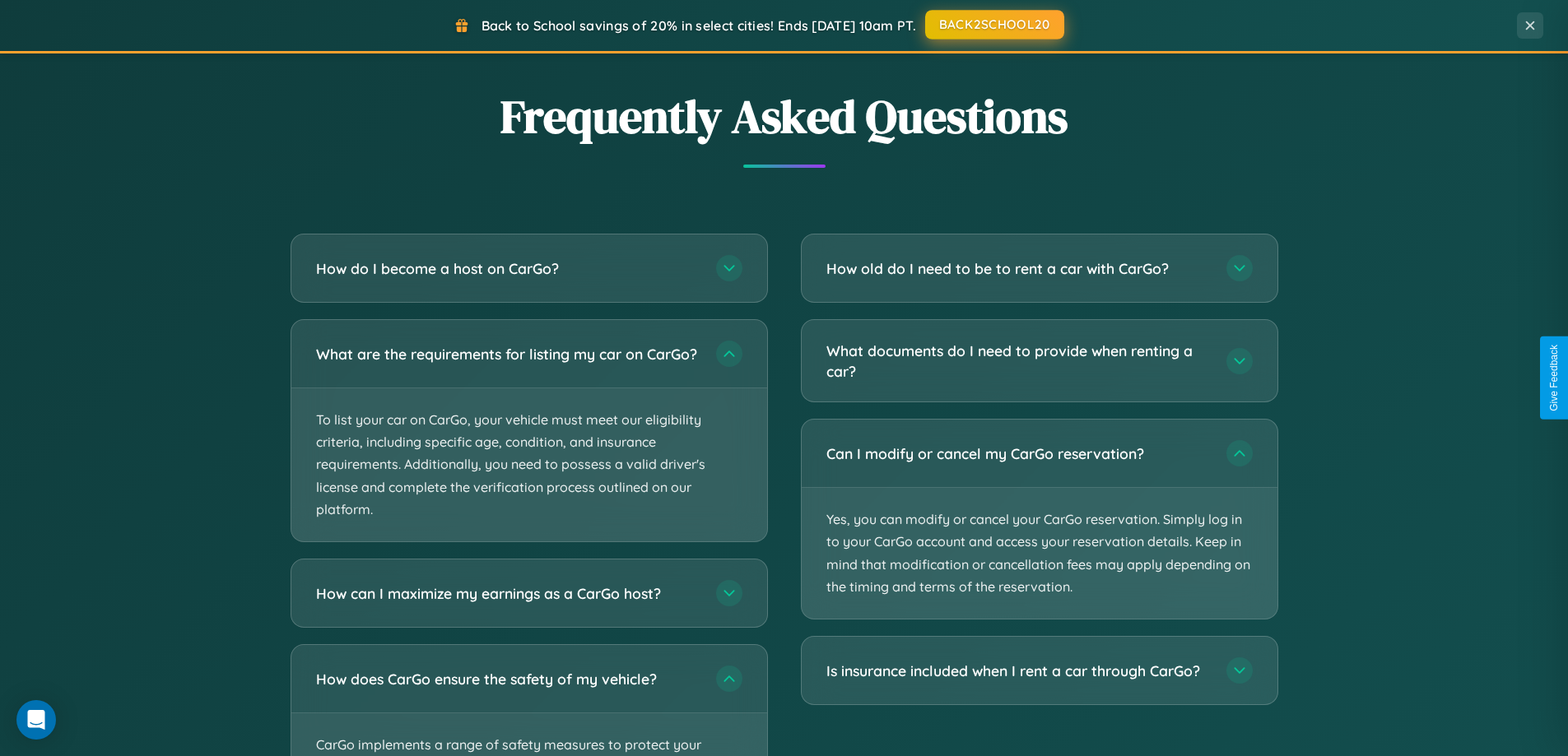
click at [994, 25] on button "BACK2SCHOOL20" at bounding box center [995, 24] width 139 height 29
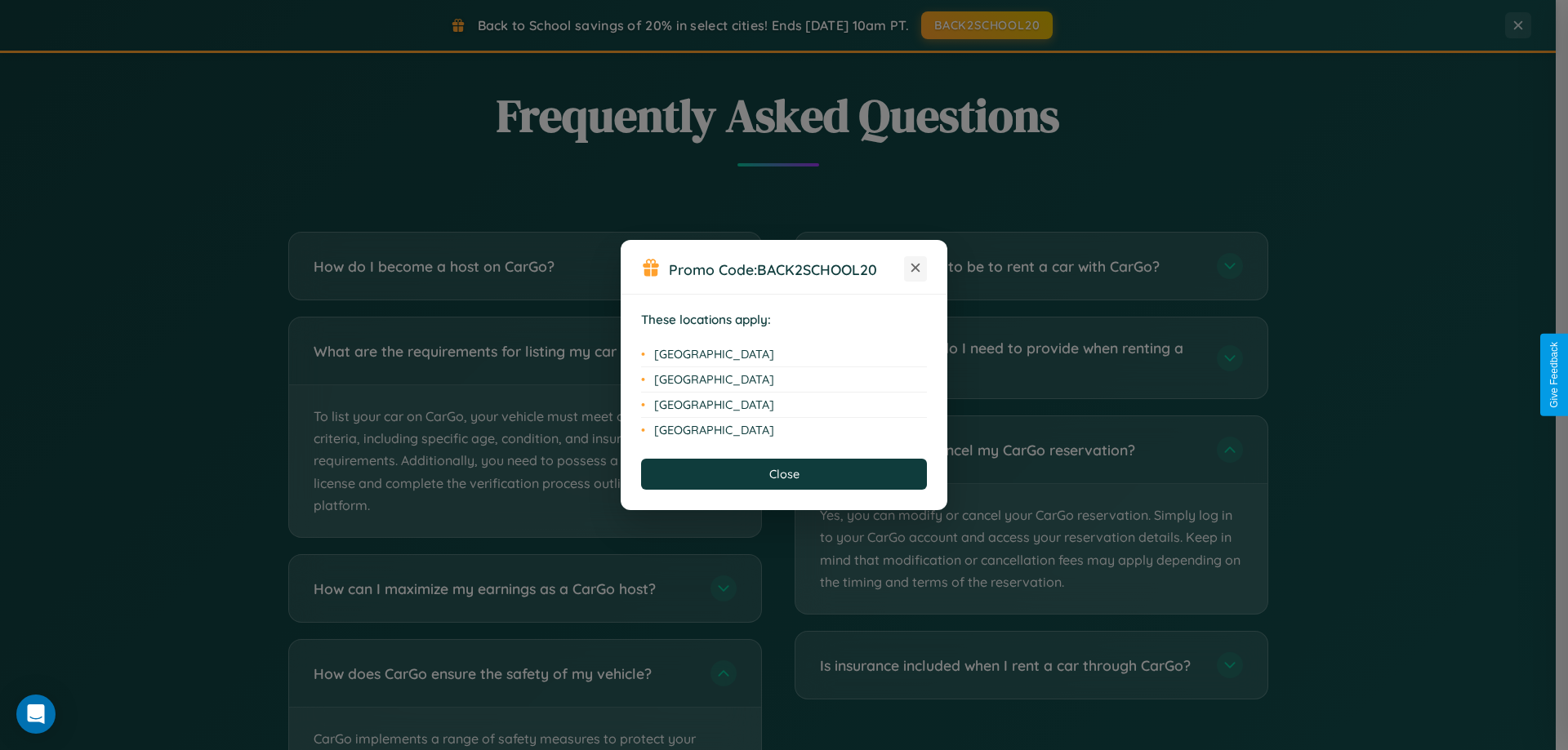
click at [915, 269] on icon at bounding box center [915, 268] width 9 height 9
